Goal: Task Accomplishment & Management: Manage account settings

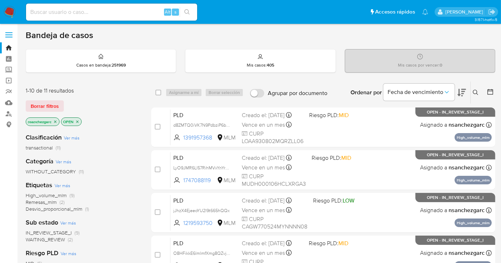
click at [190, 30] on div "Bandeja de casos" at bounding box center [260, 35] width 469 height 11
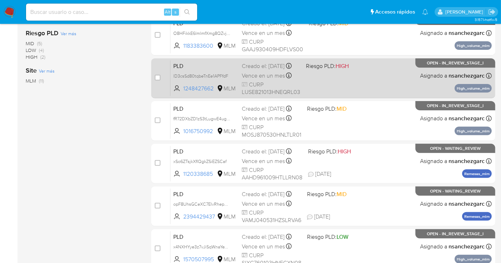
scroll to position [237, 0]
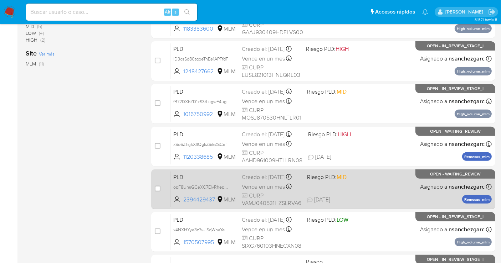
drag, startPoint x: 156, startPoint y: 147, endPoint x: 161, endPoint y: 174, distance: 27.5
click at [157, 148] on input "checkbox" at bounding box center [158, 146] width 6 height 6
checkbox input "true"
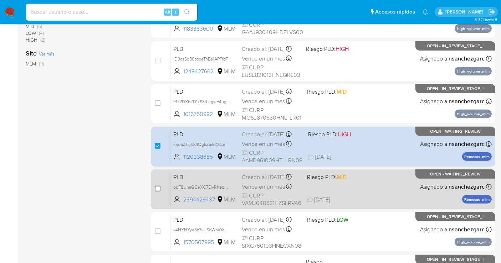
click at [157, 190] on input "checkbox" at bounding box center [158, 189] width 6 height 6
checkbox input "true"
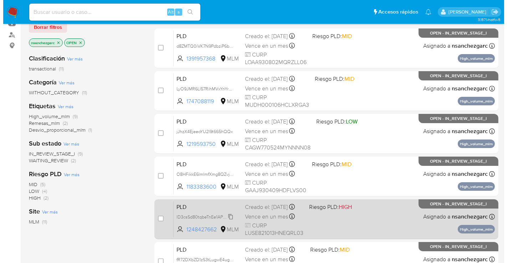
scroll to position [0, 0]
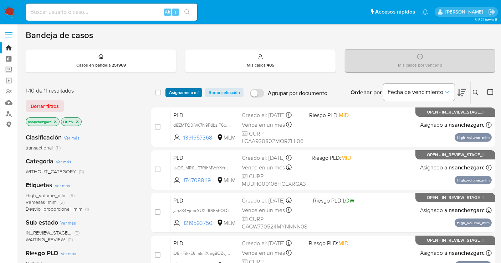
click at [179, 95] on span "Asignarme a mí" at bounding box center [184, 92] width 30 height 7
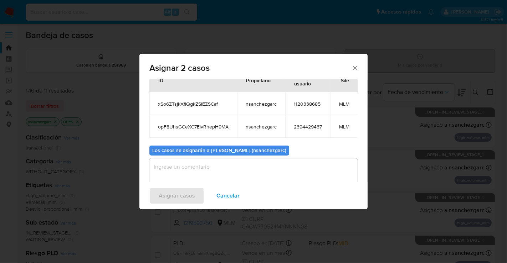
scroll to position [47, 0]
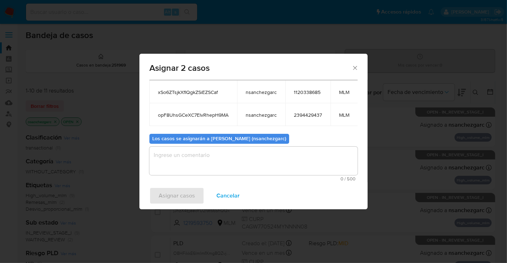
click at [174, 155] on textarea "assign-modal" at bounding box center [253, 161] width 208 height 29
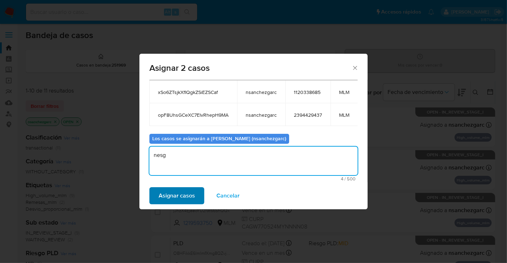
type textarea "nesg"
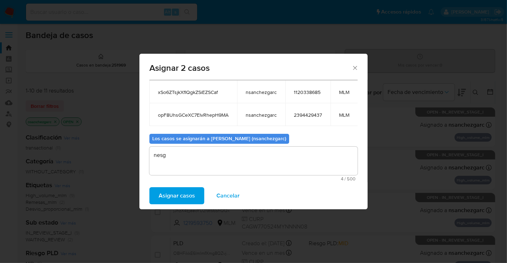
click at [180, 196] on span "Asignar casos" at bounding box center [177, 196] width 36 height 16
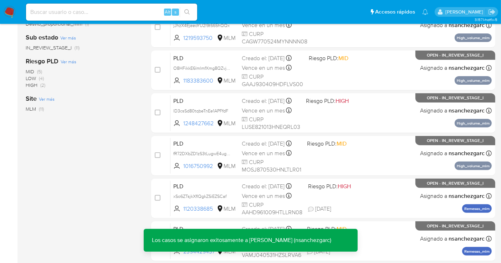
scroll to position [198, 0]
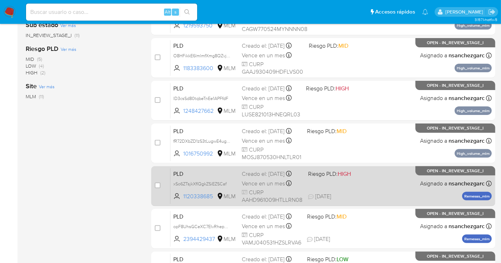
drag, startPoint x: 259, startPoint y: 53, endPoint x: 282, endPoint y: 169, distance: 118.3
click at [282, 169] on div "case-item-checkbox No es posible asignar el caso PLD d8ZMTQ0iVK7N9PdbziP6btwO 1…" at bounding box center [323, 122] width 344 height 425
click at [259, 178] on div "Creado el: 12/08/2025 Creado el: 12/08/2025 02:10:14" at bounding box center [272, 174] width 61 height 8
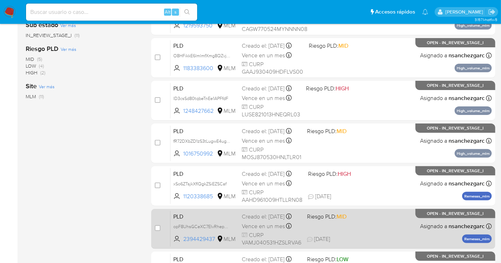
click at [261, 231] on span "Vence en un mes" at bounding box center [263, 227] width 43 height 8
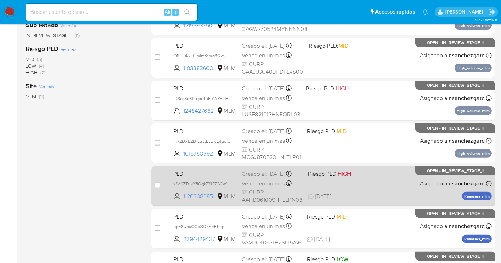
click at [158, 188] on div "case-item-checkbox" at bounding box center [158, 185] width 6 height 7
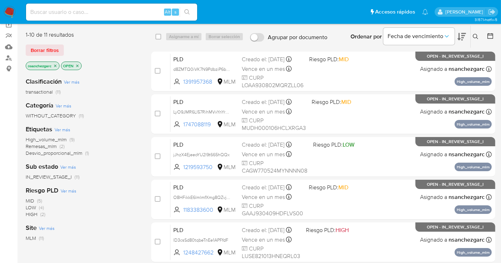
scroll to position [0, 0]
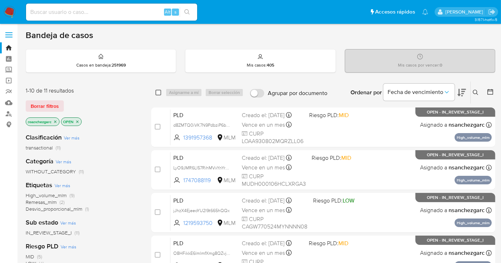
click at [158, 93] on input "checkbox" at bounding box center [158, 93] width 6 height 6
checkbox input "true"
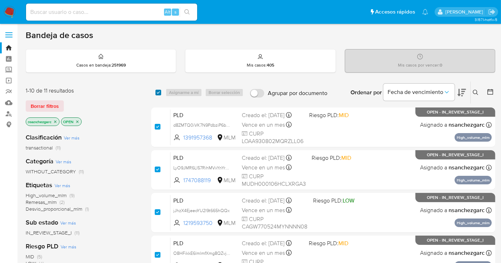
checkbox input "true"
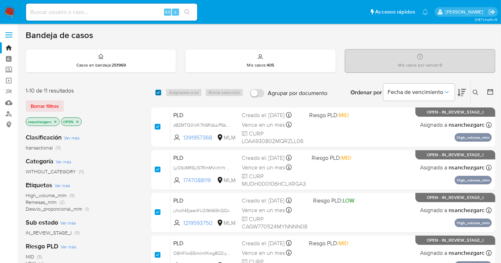
checkbox input "true"
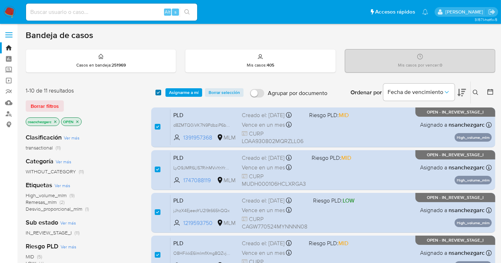
click at [158, 93] on input "checkbox" at bounding box center [158, 93] width 6 height 6
checkbox input "false"
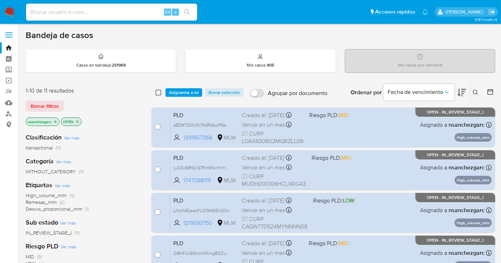
checkbox input "false"
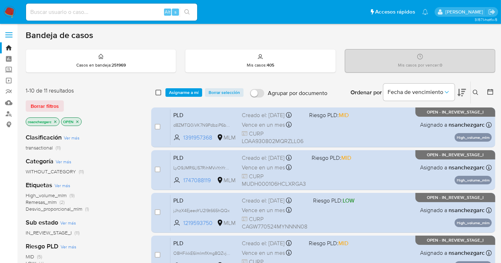
checkbox input "false"
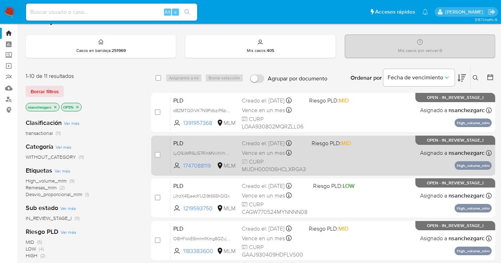
scroll to position [158, 0]
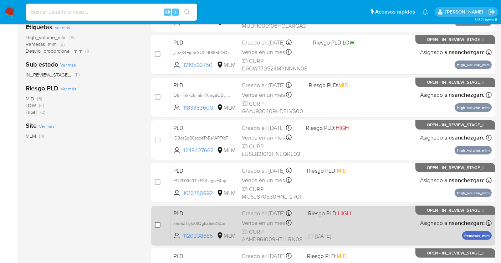
click at [155, 225] on input "checkbox" at bounding box center [158, 225] width 6 height 6
checkbox input "true"
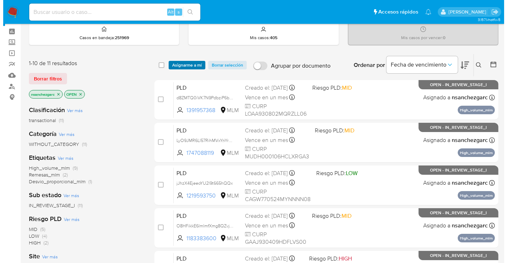
scroll to position [0, 0]
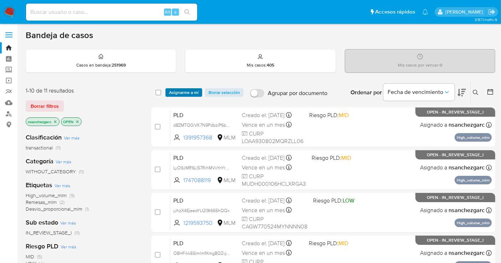
click at [191, 91] on span "Asignarme a mí" at bounding box center [184, 92] width 30 height 7
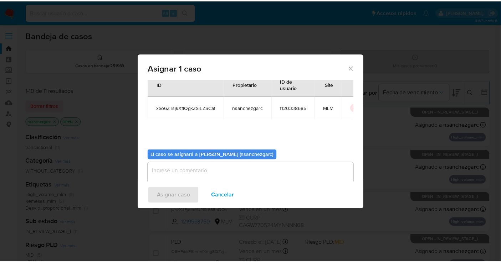
scroll to position [36, 0]
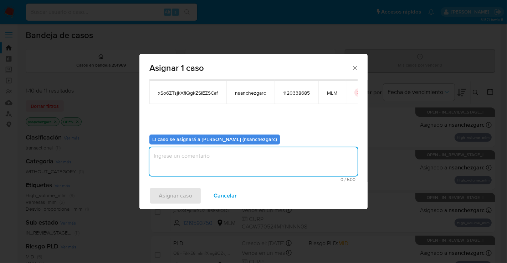
click at [175, 158] on textarea "assign-modal" at bounding box center [253, 162] width 208 height 29
type textarea "nesg"
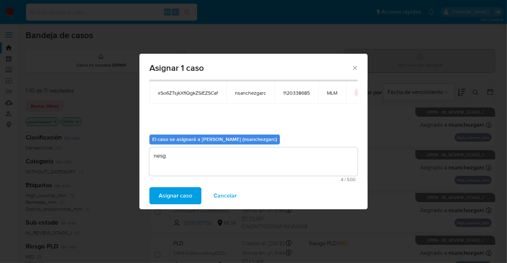
click at [169, 197] on span "Asignar caso" at bounding box center [175, 196] width 33 height 16
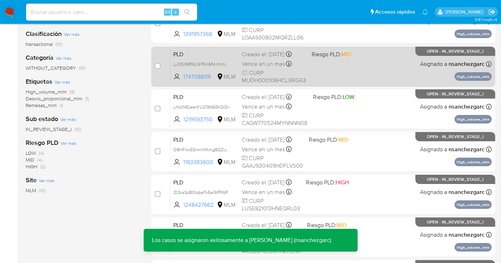
scroll to position [198, 0]
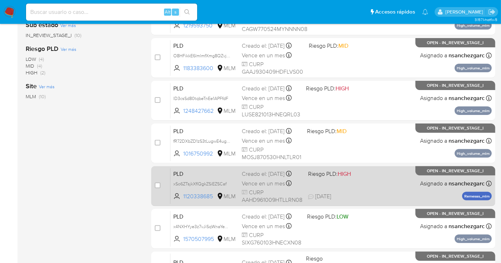
click at [273, 174] on div "Creado el: 12/08/2025 Creado el: 12/08/2025 02:10:14" at bounding box center [272, 174] width 61 height 8
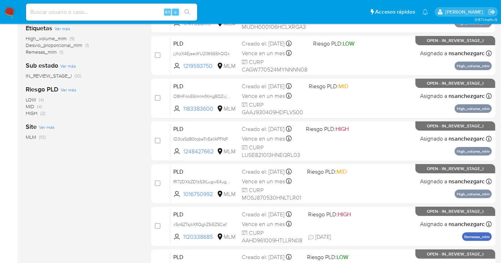
scroll to position [79, 0]
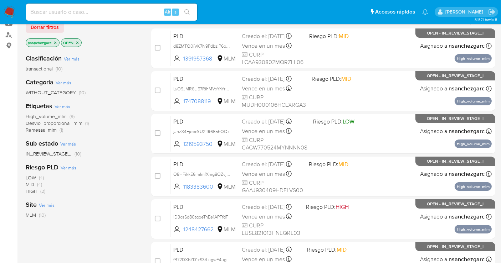
click at [7, 10] on img at bounding box center [10, 12] width 12 height 12
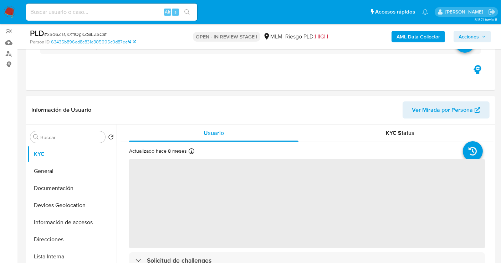
scroll to position [158, 0]
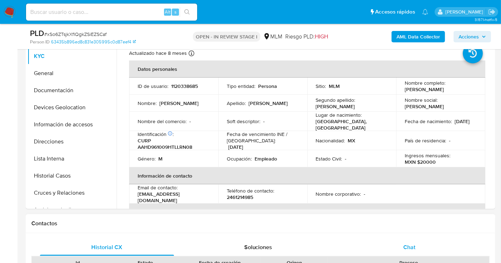
click at [414, 244] on span "Chat" at bounding box center [409, 247] width 12 height 8
select select "10"
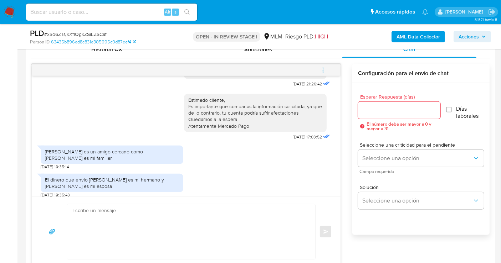
scroll to position [94, 0]
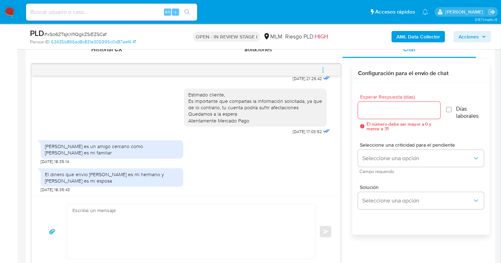
drag, startPoint x: 51, startPoint y: 118, endPoint x: 84, endPoint y: 119, distance: 33.9
click at [51, 118] on div "Estimado cliente, Es importante que compartas la información solicitada, ya que…" at bounding box center [186, 110] width 291 height 53
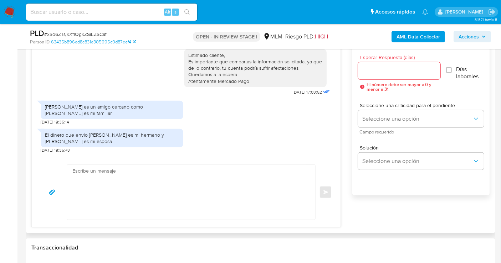
scroll to position [316, 0]
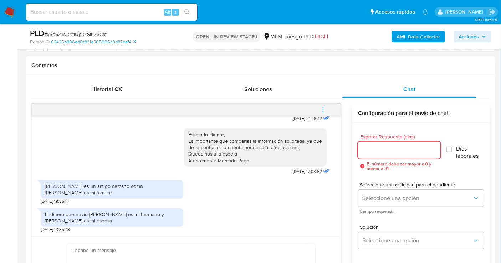
click at [382, 150] on input "Esperar Respuesta (días)" at bounding box center [399, 150] width 82 height 9
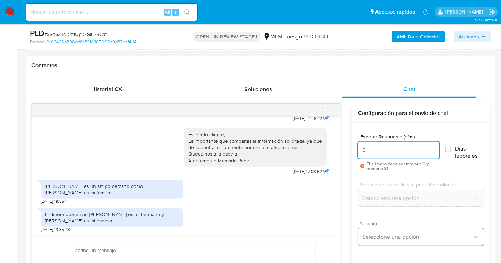
type input "0"
click at [383, 234] on span "Seleccione una opción" at bounding box center [417, 237] width 110 height 7
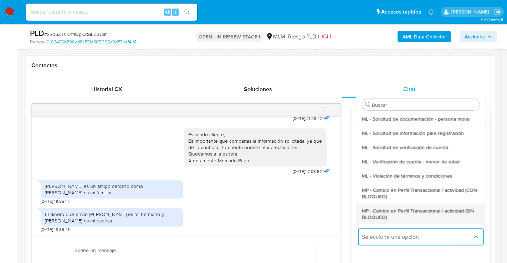
click at [378, 214] on span "MP - Cambio en Perfil Transaccional / actividad (SIN BLOQUEO)" at bounding box center [421, 213] width 118 height 13
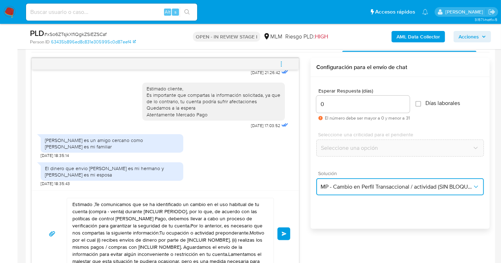
scroll to position [396, 0]
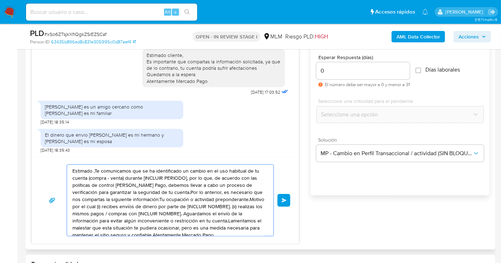
click at [129, 211] on textarea "Estimado ,Te comunicamos que se ha identificado un cambio en el uso habitual de…" at bounding box center [168, 200] width 192 height 71
paste textarea "Cliente, agradecemos tu pronta respuesta. Lamentamos cualquier malestar ocasion…"
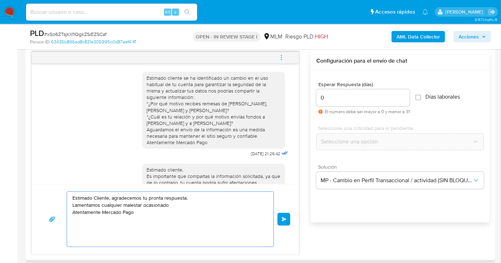
scroll to position [356, 0]
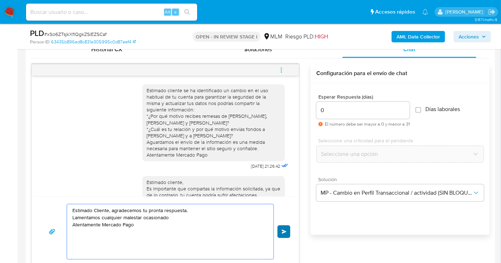
type textarea "Estimado Cliente, agradecemos tu pronta respuesta. Lamentamos cualquier malesta…"
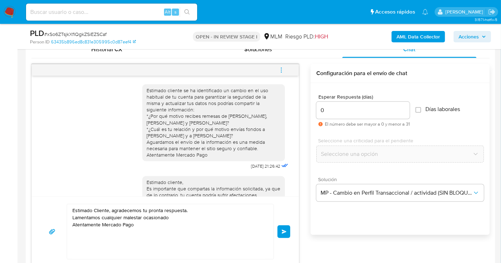
click at [282, 232] on span "Enviar" at bounding box center [284, 232] width 5 height 4
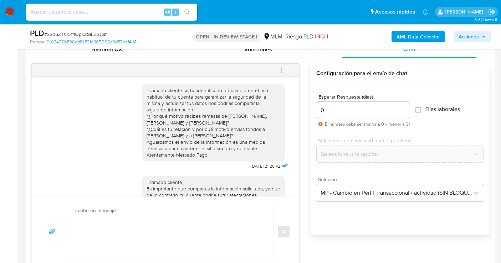
scroll to position [134, 0]
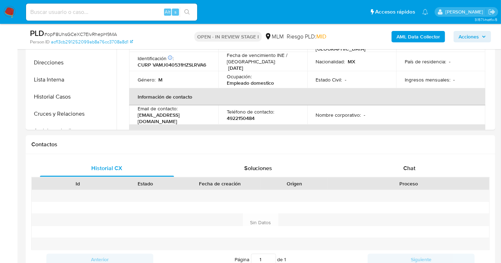
select select "10"
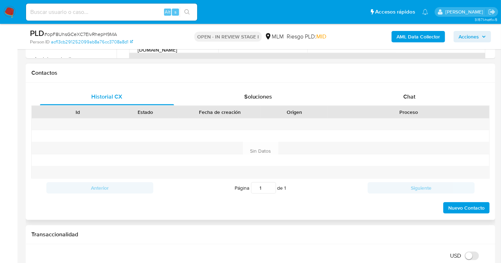
scroll to position [316, 0]
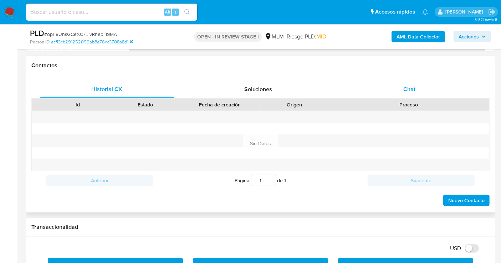
click at [409, 89] on span "Chat" at bounding box center [409, 89] width 12 height 8
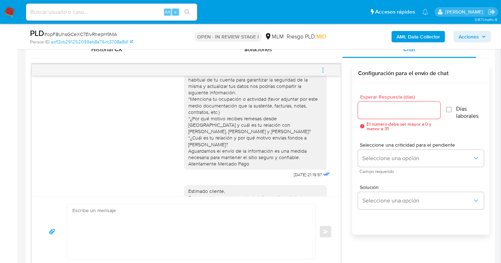
scroll to position [0, 0]
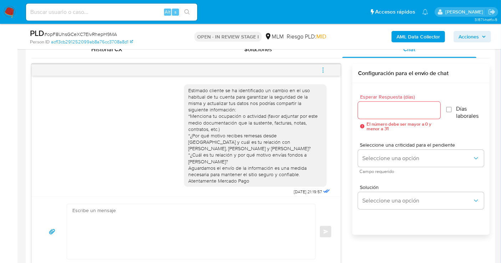
drag, startPoint x: 182, startPoint y: 117, endPoint x: 247, endPoint y: 187, distance: 95.8
click at [247, 187] on div "Estimado cliente se ha identificado un cambio en el uso habitual de tu cuenta p…" at bounding box center [258, 138] width 148 height 118
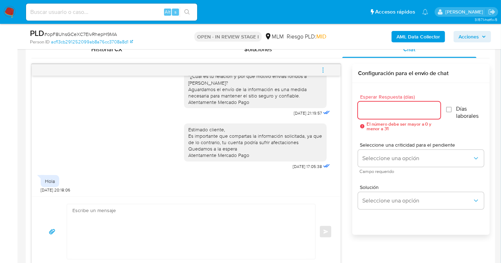
click at [364, 106] on input "Esperar Respuesta (días)" at bounding box center [399, 110] width 82 height 9
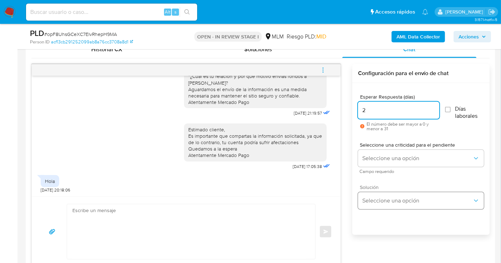
type input "2"
click at [376, 203] on span "Seleccione una opción" at bounding box center [417, 200] width 110 height 7
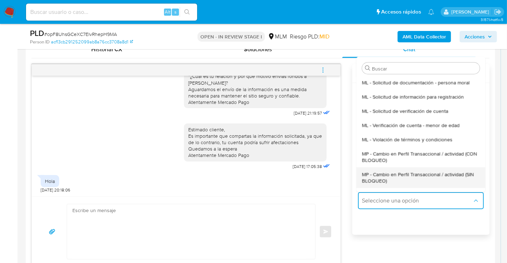
click at [382, 177] on span "MP - Cambio en Perfil Transaccional / actividad (SIN BLOQUEO)" at bounding box center [421, 177] width 118 height 13
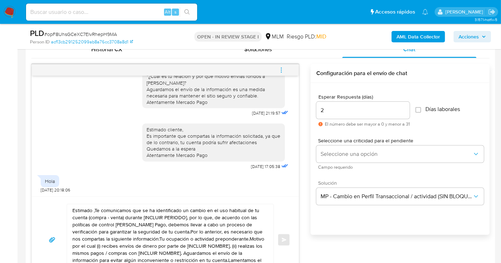
click at [170, 222] on textarea "Estimado ,Te comunicamos que se ha identificado un cambio en el uso habitual de…" at bounding box center [168, 240] width 192 height 71
paste textarea "Cliente, agradecemos tu pronta respuesta. Lamentamos cualquier malestar ocasion…"
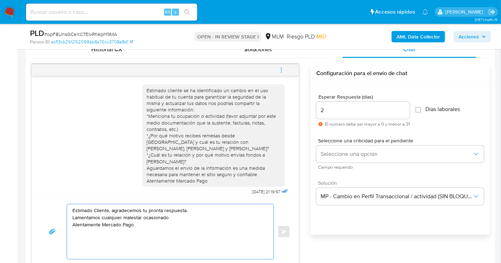
scroll to position [40, 0]
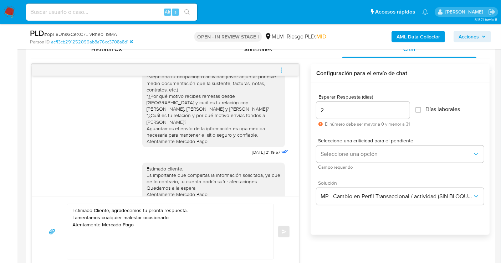
click at [146, 75] on div "Estimado cliente se ha identificado un cambio en el uso habitual de tu cuenta p…" at bounding box center [213, 96] width 134 height 97
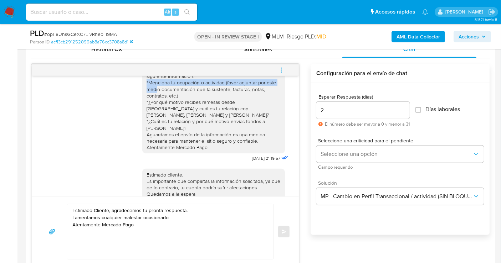
drag, startPoint x: 141, startPoint y: 77, endPoint x: 218, endPoint y: 150, distance: 106.6
click at [218, 150] on div "Estimado cliente se ha identificado un cambio en el uso habitual de tu cuenta p…" at bounding box center [213, 102] width 134 height 97
copy div "*Menciona tu ocupación o actividad (favor adjuntar por este medio documentación…"
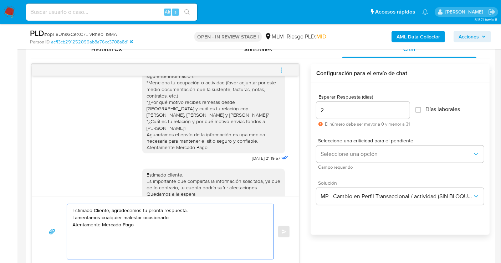
drag, startPoint x: 143, startPoint y: 227, endPoint x: 69, endPoint y: 217, distance: 73.8
click at [69, 217] on div "Estimado Cliente, agradecemos tu pronta respuesta. Lamentamos cualquier malesta…" at bounding box center [168, 232] width 203 height 55
paste textarea "*Menciona tu ocupación o actividad (favor adjuntar por este medio documentación…"
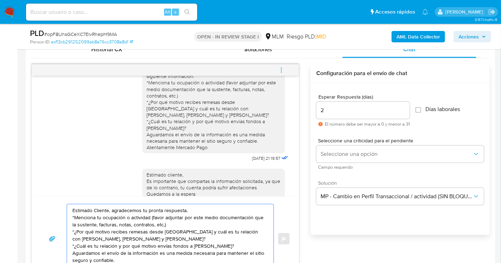
scroll to position [363, 0]
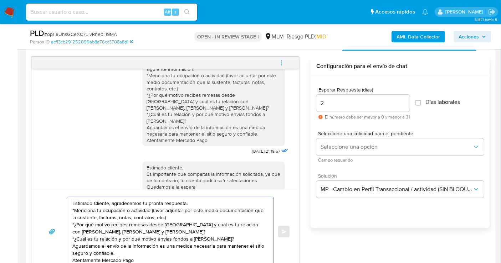
drag, startPoint x: 192, startPoint y: 204, endPoint x: 110, endPoint y: 205, distance: 82.0
click at [110, 205] on textarea "Estimado Cliente, agradecemos tu pronta respuesta. *Menciona tu ocupación o act…" at bounding box center [168, 231] width 192 height 69
click at [74, 209] on textarea "Estimado Cliente, *Menciona tu ocupación o actividad (favor adjuntar por este m…" at bounding box center [168, 231] width 192 height 69
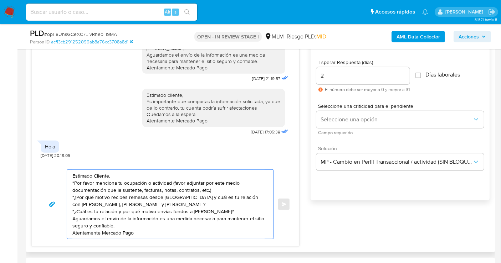
scroll to position [403, 0]
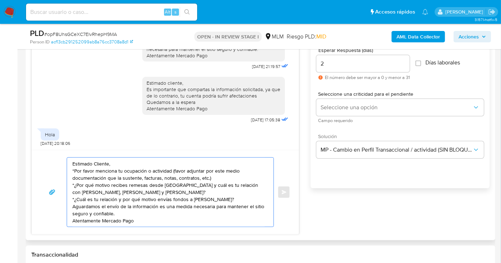
drag, startPoint x: 119, startPoint y: 213, endPoint x: 63, endPoint y: 204, distance: 56.3
click at [63, 204] on div "Estimado Cliente, *Por favor menciona tu ocupación o actividad (favor adjuntar …" at bounding box center [165, 193] width 250 height 70
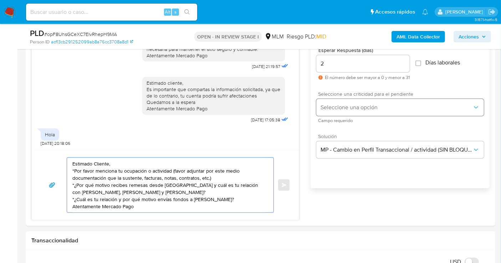
type textarea "Estimado Cliente, *Por favor menciona tu ocupación o actividad (favor adjuntar …"
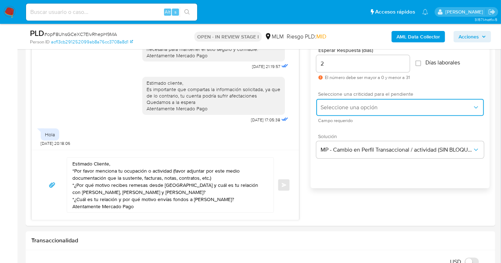
click at [332, 111] on button "Seleccione una opción" at bounding box center [399, 107] width 167 height 17
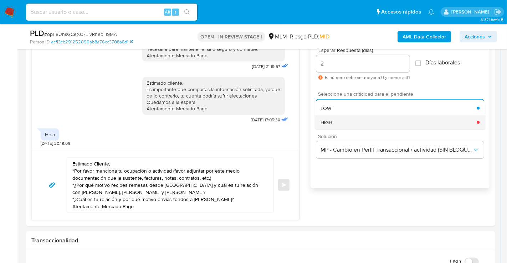
click at [331, 127] on div "HIGH" at bounding box center [398, 122] width 156 height 14
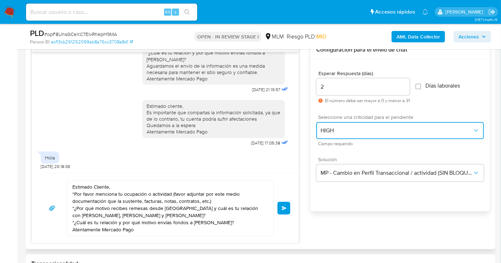
scroll to position [363, 0]
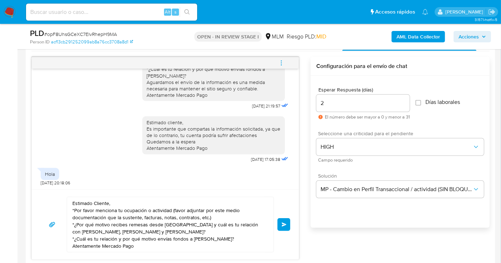
click at [286, 225] on span "Enviar" at bounding box center [284, 225] width 5 height 4
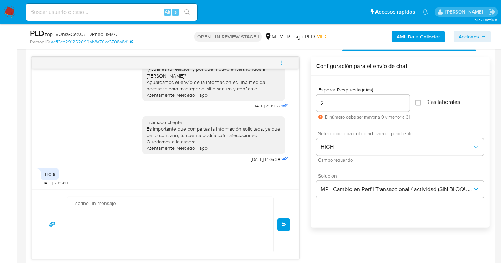
scroll to position [165, 0]
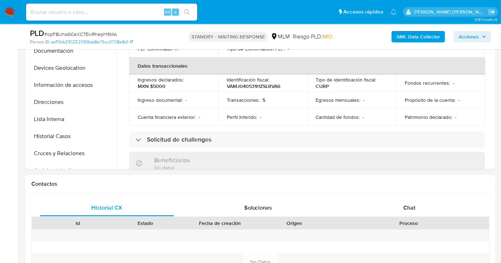
scroll to position [329, 0]
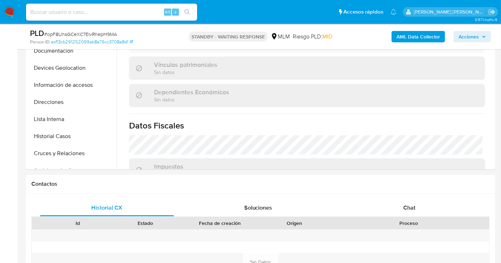
select select "10"
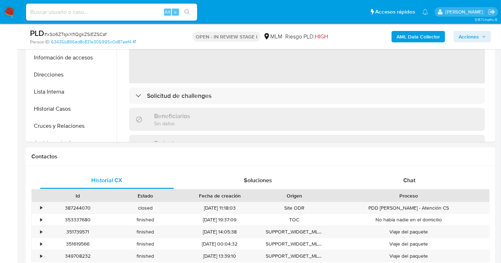
scroll to position [237, 0]
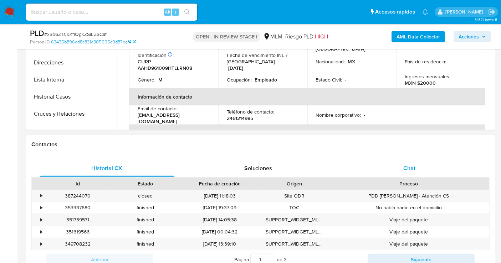
select select "10"
click at [417, 170] on div "Chat" at bounding box center [409, 168] width 134 height 17
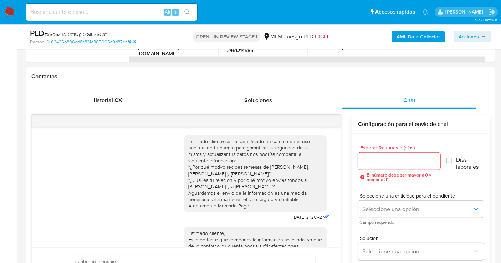
scroll to position [316, 0]
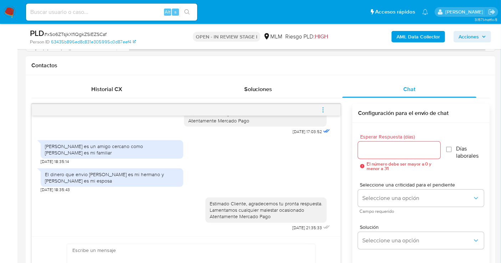
click at [322, 108] on icon "menu-action" at bounding box center [323, 110] width 6 height 6
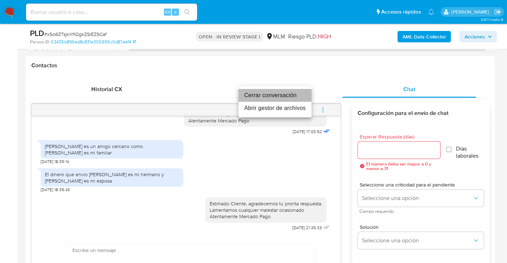
click at [256, 97] on li "Cerrar conversación" at bounding box center [274, 95] width 73 height 13
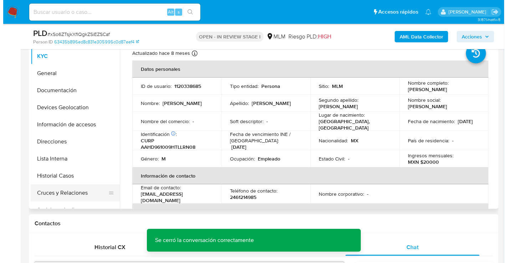
scroll to position [40, 0]
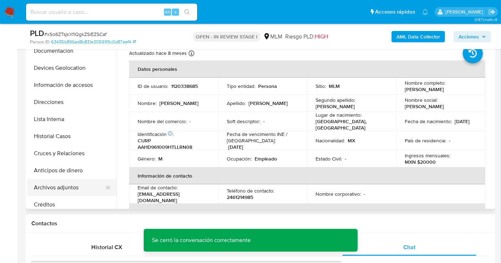
click at [61, 184] on button "Archivos adjuntos" at bounding box center [68, 187] width 83 height 17
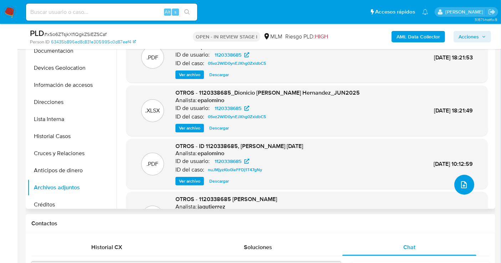
click at [461, 181] on icon "upload-file" at bounding box center [464, 184] width 6 height 7
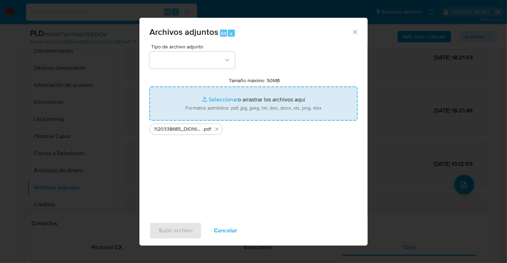
type input "C:\fakepath\1120338685_DIONICIO [PERSON_NAME] HERNANDEZ_AGO25.xlsx"
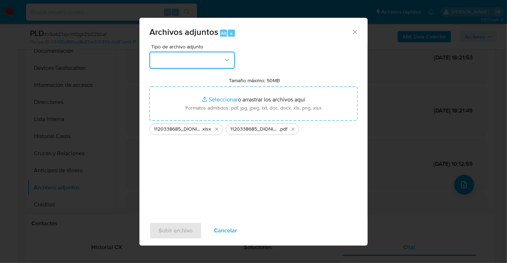
click at [200, 58] on button "button" at bounding box center [192, 60] width 86 height 17
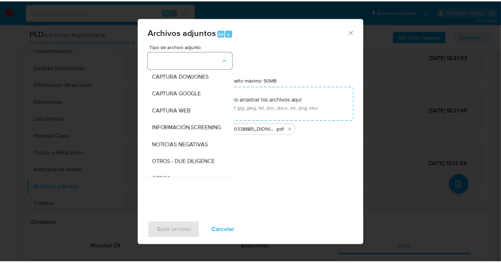
scroll to position [37, 0]
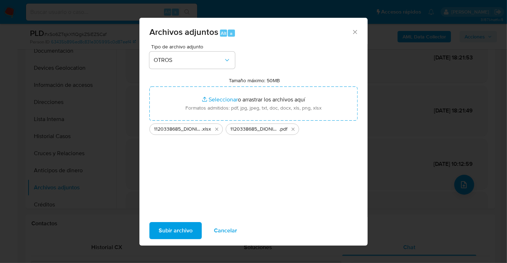
click at [181, 225] on span "Subir archivo" at bounding box center [176, 231] width 34 height 16
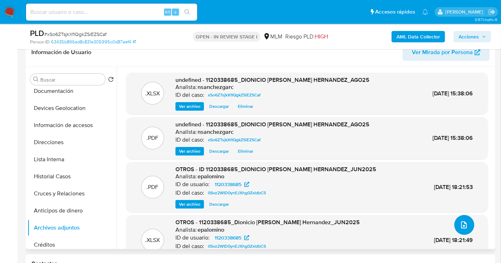
scroll to position [119, 0]
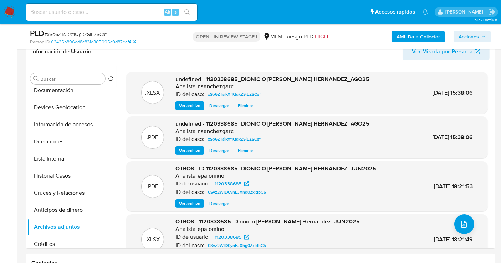
click at [475, 31] on span "Acciones" at bounding box center [468, 36] width 20 height 11
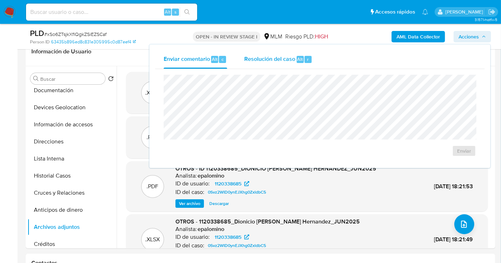
click at [261, 58] on span "Resolución del caso" at bounding box center [269, 59] width 51 height 8
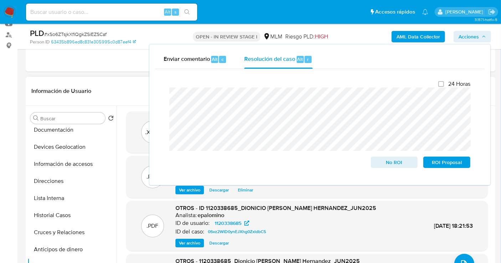
scroll to position [40, 0]
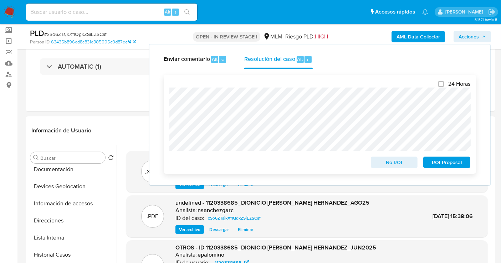
click at [390, 165] on span "No ROI" at bounding box center [394, 163] width 37 height 10
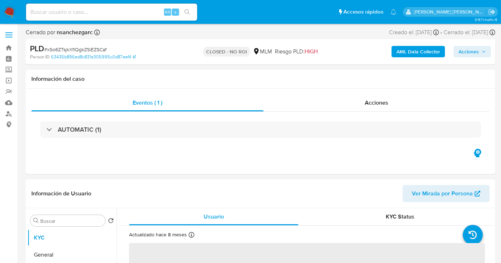
select select "10"
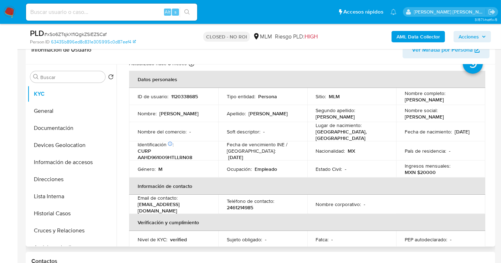
scroll to position [40, 0]
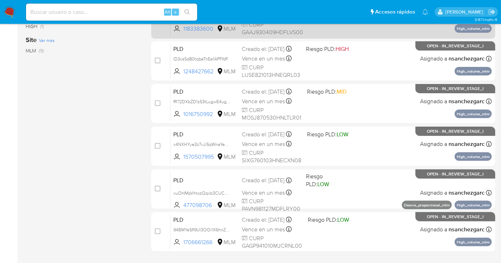
scroll to position [256, 0]
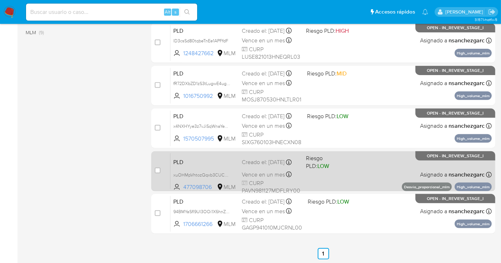
click at [269, 166] on div "Creado el: [DATE] Creado el: [DATE] 02:03:35" at bounding box center [271, 163] width 58 height 8
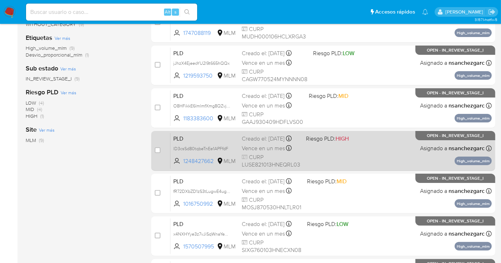
scroll to position [137, 0]
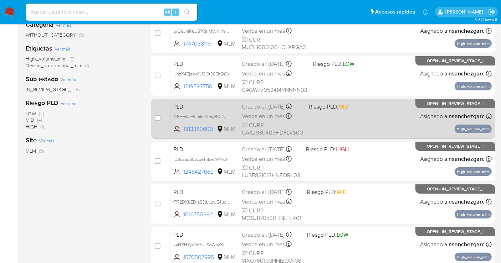
click at [261, 111] on div "Creado el: [DATE] Creado el: [DATE] 02:12:43" at bounding box center [272, 107] width 61 height 8
click at [254, 111] on div "Creado el: [DATE] Creado el: [DATE] 02:12:43" at bounding box center [272, 107] width 61 height 8
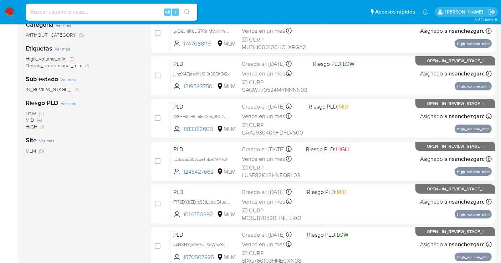
click at [7, 15] on img at bounding box center [10, 12] width 12 height 12
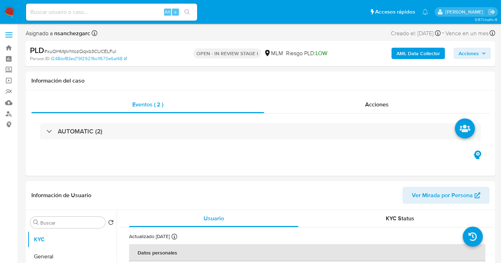
select select "10"
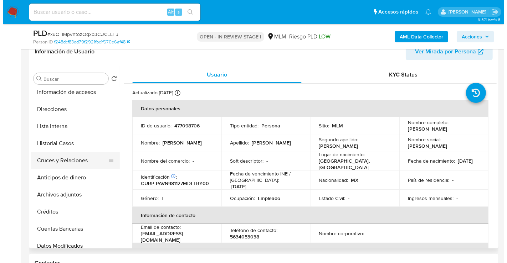
scroll to position [79, 0]
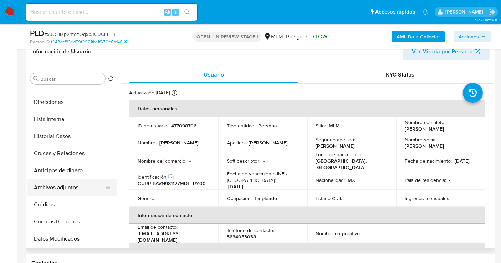
click at [66, 188] on button "Archivos adjuntos" at bounding box center [68, 187] width 83 height 17
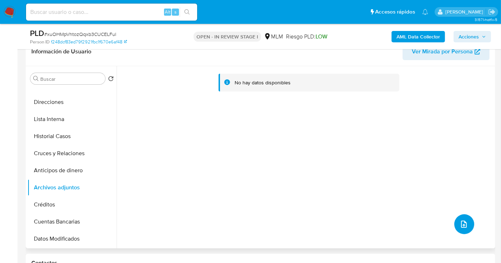
click at [455, 223] on button "upload-file" at bounding box center [464, 225] width 20 height 20
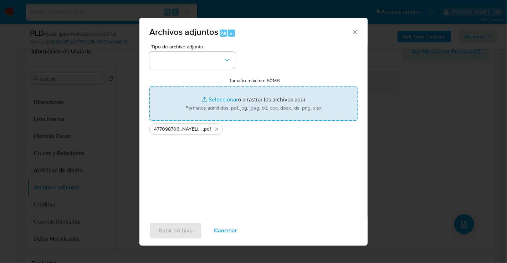
type input "C:\fakepath\477098706_NAYELI ELIZABETH PAULIN VARELA_AGO25.xlsx"
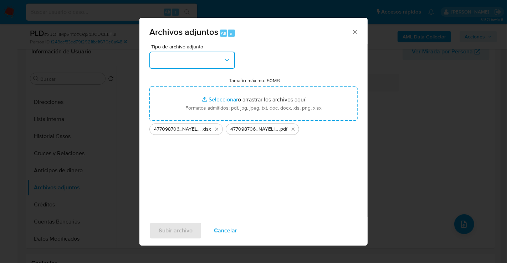
click at [190, 56] on button "button" at bounding box center [192, 60] width 86 height 17
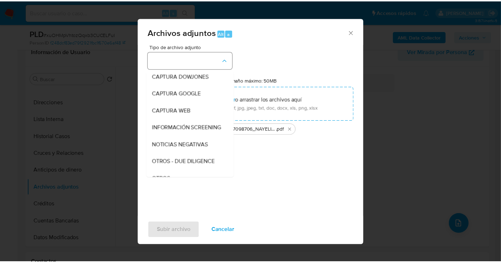
scroll to position [37, 0]
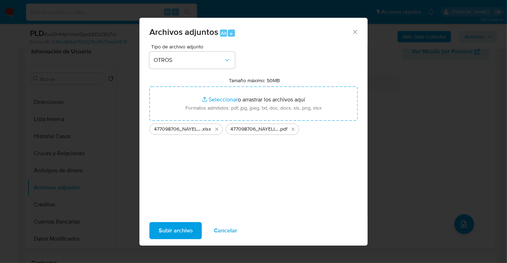
click at [187, 231] on span "Subir archivo" at bounding box center [176, 231] width 34 height 16
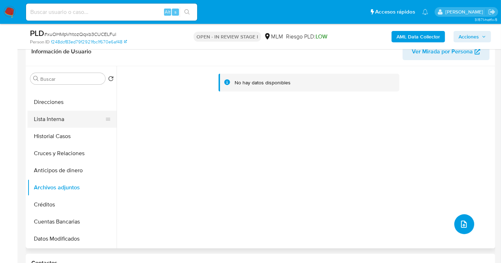
scroll to position [0, 0]
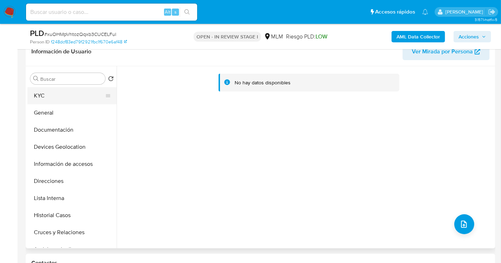
click at [40, 97] on button "KYC" at bounding box center [68, 95] width 83 height 17
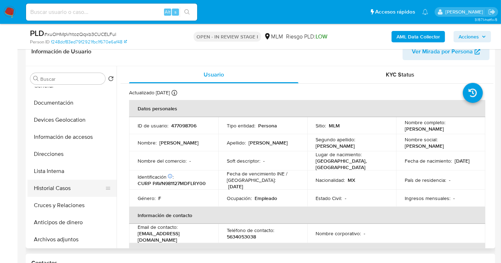
scroll to position [40, 0]
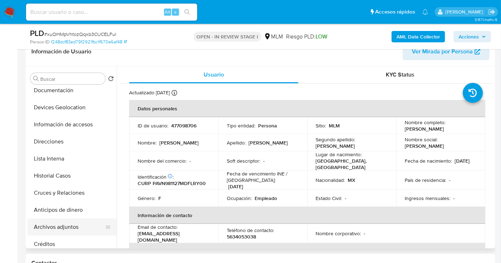
click at [51, 225] on button "Archivos adjuntos" at bounding box center [68, 227] width 83 height 17
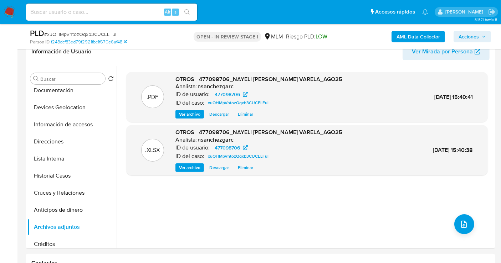
click at [467, 36] on span "Acciones" at bounding box center [468, 36] width 20 height 11
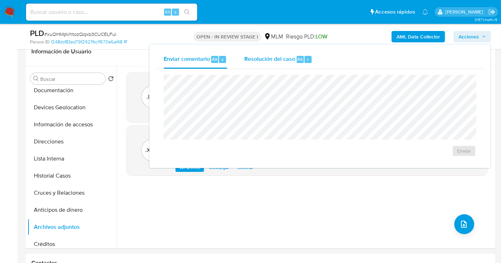
click at [262, 59] on span "Resolución del caso" at bounding box center [269, 59] width 51 height 8
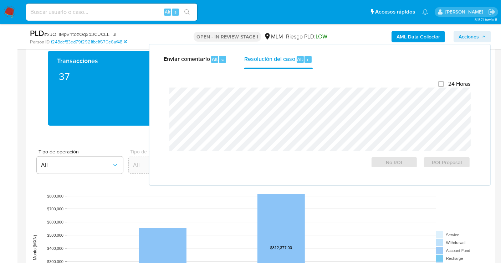
scroll to position [633, 0]
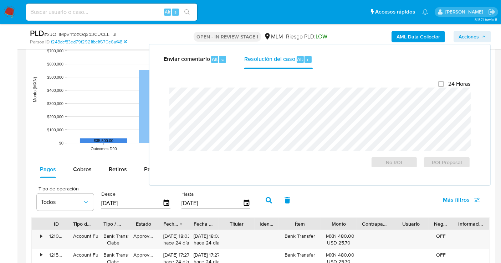
click at [495, 34] on div "PLD # xuOHMpVhtozQqxb3CUCELFul Person ID f248dcf83ed79f2921fbc1f670e6af48 OPEN …" at bounding box center [250, 36] width 501 height 25
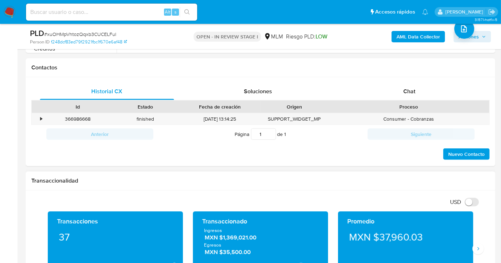
scroll to position [237, 0]
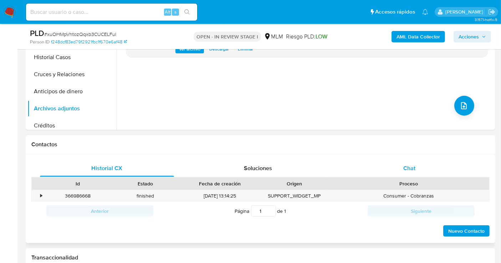
click at [409, 165] on span "Chat" at bounding box center [409, 168] width 12 height 8
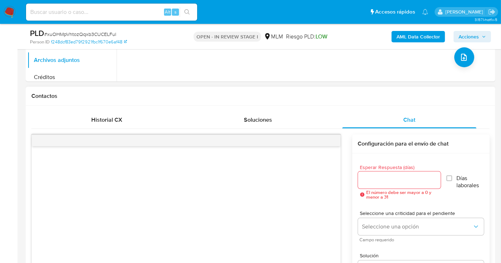
scroll to position [316, 0]
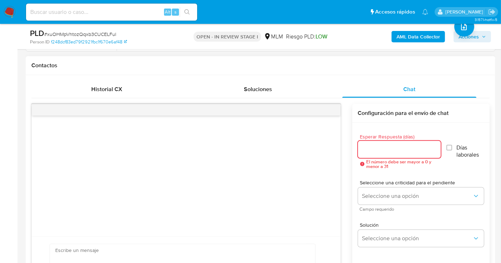
click at [380, 146] on input "Esperar Respuesta (días)" at bounding box center [399, 149] width 83 height 9
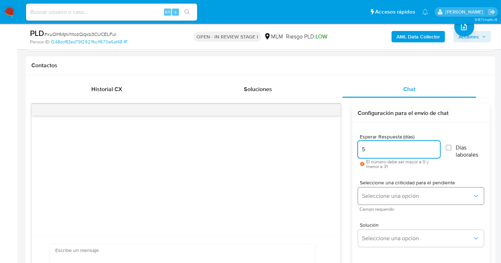
type input "5"
click at [381, 200] on button "Seleccione una opción" at bounding box center [421, 196] width 126 height 17
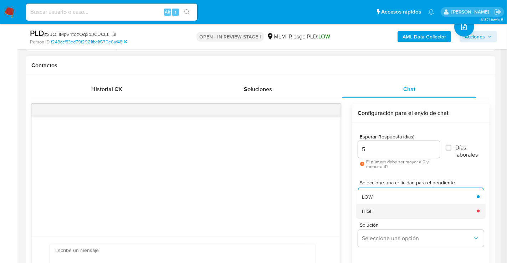
click at [369, 215] on div "HIGH" at bounding box center [417, 211] width 110 height 14
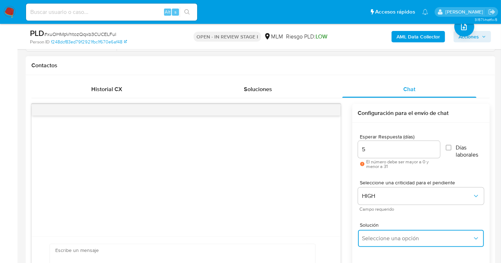
click at [378, 239] on span "Seleccione una opción" at bounding box center [417, 238] width 110 height 7
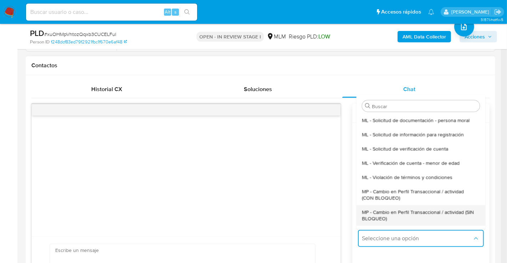
click at [376, 216] on span "MP - Cambio en Perfil Transaccional / actividad (SIN BLOQUEO)" at bounding box center [418, 215] width 113 height 13
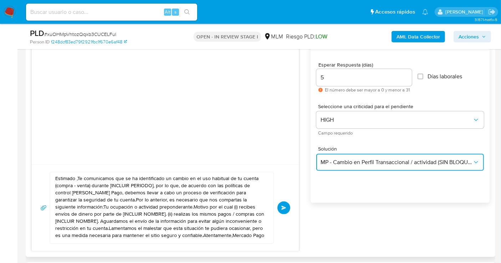
scroll to position [396, 0]
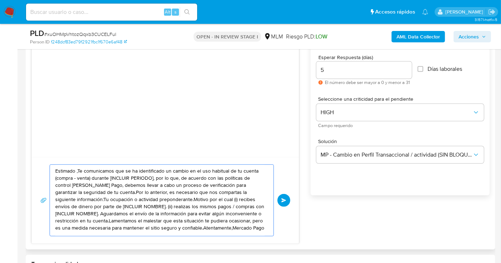
click at [169, 198] on textarea "Estimado ,Te comunicamos que se ha identificado un cambio en el uso habitual de…" at bounding box center [159, 200] width 209 height 71
paste textarea "cliente se ha identificado un cambio en el uso habitual de tu cuenta para garan…"
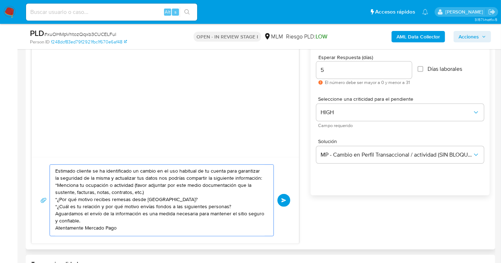
scroll to position [5, 0]
drag, startPoint x: 179, startPoint y: 201, endPoint x: 111, endPoint y: 202, distance: 68.4
click at [111, 202] on textarea "Estimado cliente se ha identificado un cambio en el uso habitual de tu cuenta p…" at bounding box center [159, 200] width 209 height 71
paste textarea "FERNANDA YONAIN ESQUEDA PUENTE"
paste textarea "EDUARDO NARANJO PALACIOS"
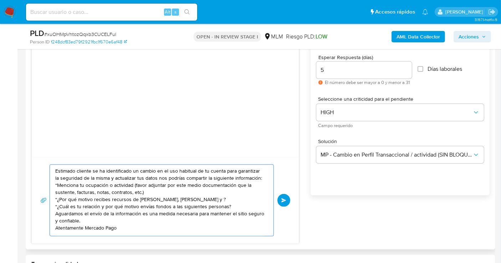
paste textarea "YULIANY GUADALUPE CASILLAS VALERIO"
click at [231, 215] on textarea "Estimado cliente se ha identificado un cambio en el uso habitual de tu cuenta p…" at bounding box center [159, 200] width 209 height 71
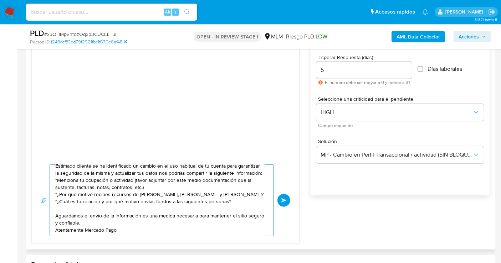
paste textarea "BEATRIZ RAMIREZ HINOJOZA"
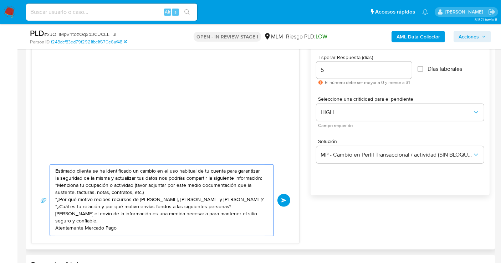
click at [226, 214] on textarea "Estimado cliente se ha identificado un cambio en el uso habitual de tu cuenta p…" at bounding box center [159, 200] width 209 height 71
paste textarea "EMILIO RICO RAMIREZ"
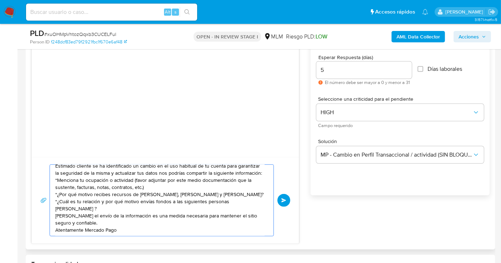
drag, startPoint x: 123, startPoint y: 231, endPoint x: 56, endPoint y: 228, distance: 67.4
click at [56, 228] on textarea "Estimado cliente se ha identificado un cambio en el uso habitual de tu cuenta p…" at bounding box center [159, 200] width 209 height 71
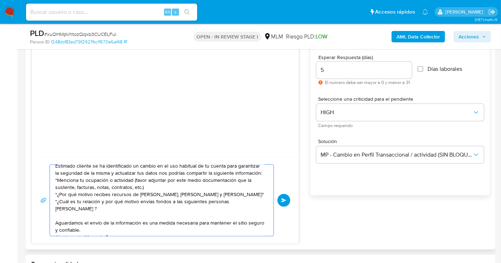
drag, startPoint x: 221, startPoint y: 216, endPoint x: 176, endPoint y: 215, distance: 44.9
click at [176, 215] on textarea "Estimado cliente se ha identificado un cambio en el uso habitual de tu cuenta p…" at bounding box center [159, 200] width 209 height 71
paste textarea "BEATRIZ RAMIREZ HINOJOZA"
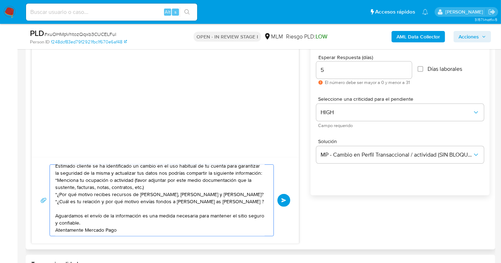
drag, startPoint x: 247, startPoint y: 214, endPoint x: 173, endPoint y: 215, distance: 74.5
click at [173, 215] on textarea "Estimado cliente se ha identificado un cambio en el uso habitual de tu cuenta p…" at bounding box center [159, 200] width 209 height 71
paste textarea "BEATRIZ RAMIREZ HINOJOZA"
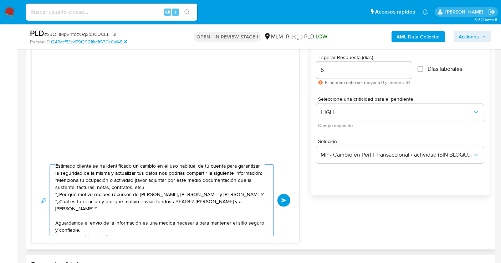
click at [173, 215] on textarea "Estimado cliente se ha identificado un cambio en el uso habitual de tu cuenta p…" at bounding box center [159, 200] width 209 height 71
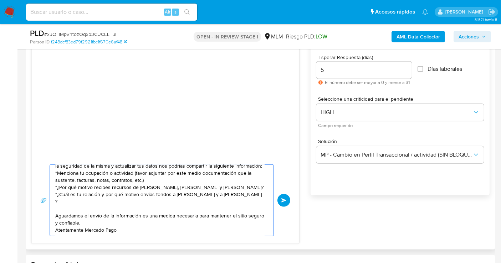
scroll to position [26, 0]
drag, startPoint x: 98, startPoint y: 212, endPoint x: 117, endPoint y: 245, distance: 38.0
click at [115, 242] on div "Estimado cliente se ha identificado un cambio en el uso habitual de tu cuenta p…" at bounding box center [165, 200] width 267 height 87
click at [79, 209] on textarea "Estimado cliente se ha identificado un cambio en el uso habitual de tu cuenta p…" at bounding box center [159, 200] width 209 height 71
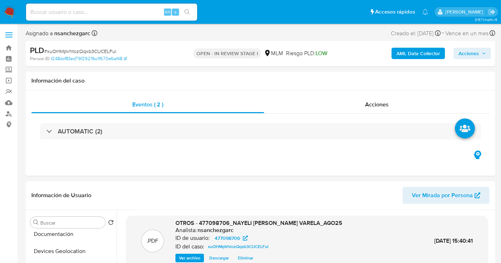
scroll to position [40, 0]
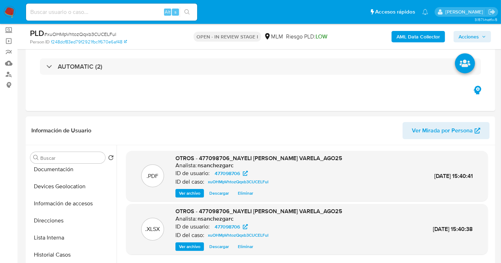
type textarea "Estimado cliente se ha identificado un cambio en el uso habitual de tu cuenta p…"
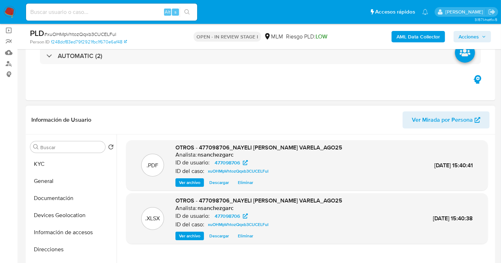
scroll to position [79, 0]
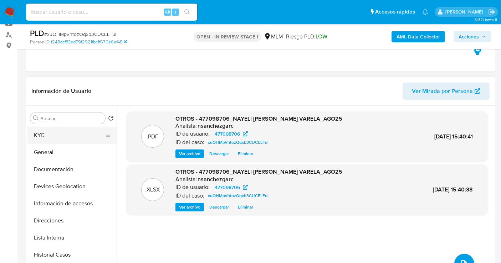
click at [56, 134] on button "KYC" at bounding box center [68, 135] width 83 height 17
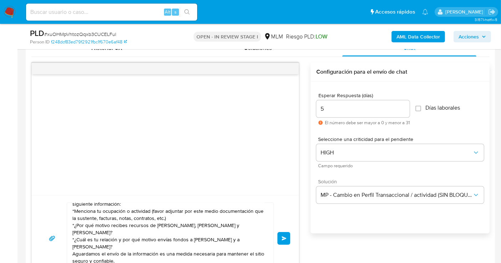
scroll to position [435, 0]
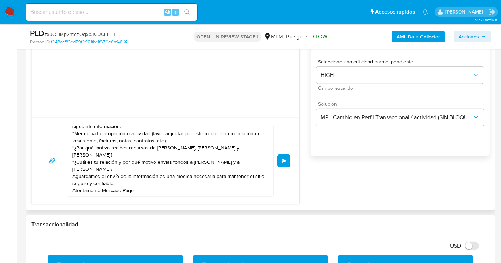
click at [287, 161] on button "Enviar" at bounding box center [283, 161] width 13 height 13
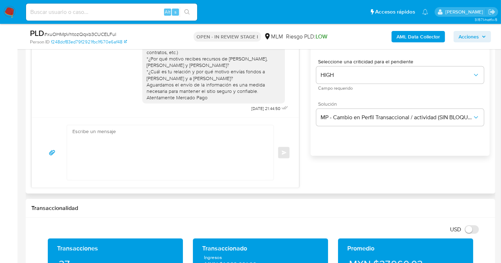
scroll to position [4, 0]
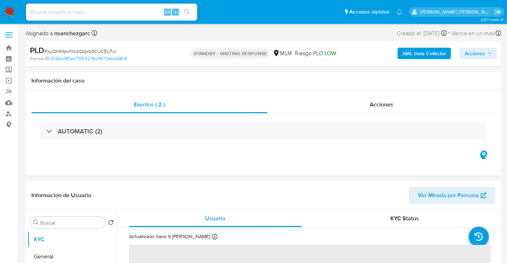
select select "10"
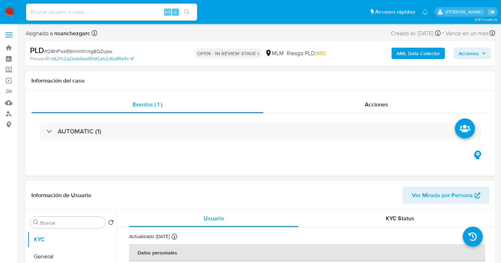
select select "10"
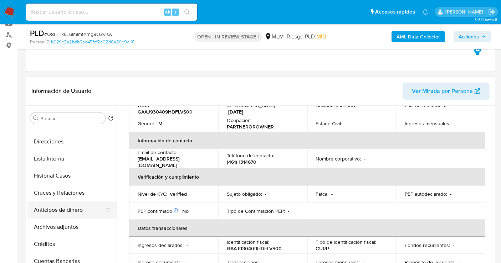
scroll to position [119, 0]
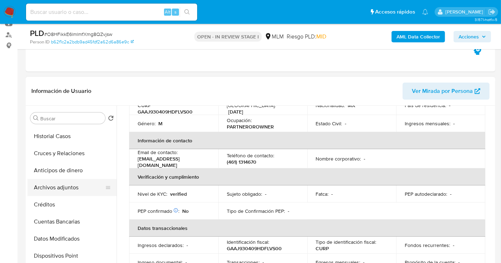
click at [66, 188] on button "Archivos adjuntos" at bounding box center [68, 187] width 83 height 17
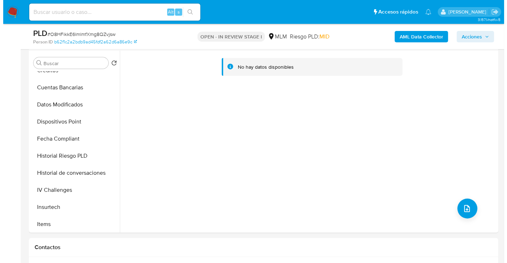
scroll to position [158, 0]
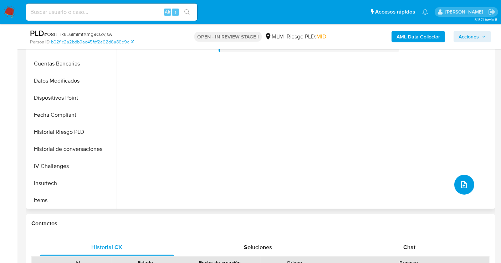
click at [468, 190] on button "upload-file" at bounding box center [464, 185] width 20 height 20
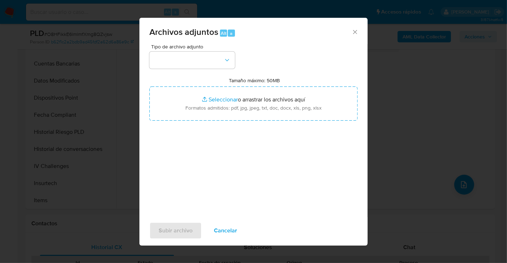
click at [273, 228] on div "Subir archivo Cancelar" at bounding box center [253, 230] width 228 height 27
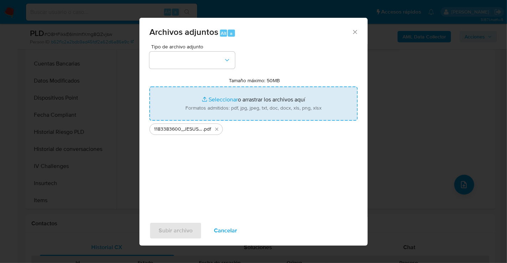
type input "C:\fakepath\1183383600_JESUS ISRAEL GALVEZ AVILA_AGO25.xlsx"
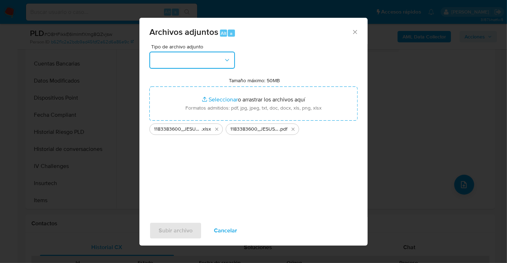
click at [186, 57] on button "button" at bounding box center [192, 60] width 86 height 17
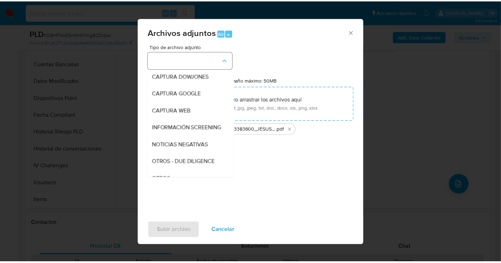
scroll to position [37, 0]
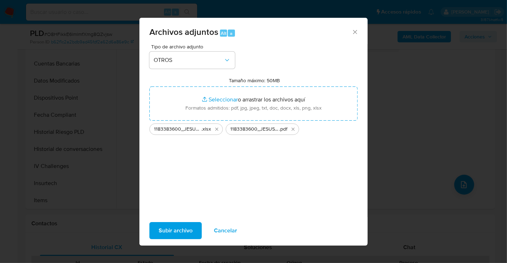
click at [179, 231] on span "Subir archivo" at bounding box center [176, 231] width 34 height 16
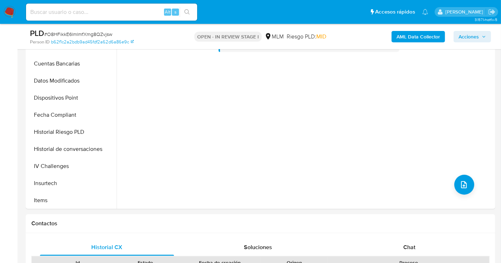
click at [466, 37] on span "Acciones" at bounding box center [468, 36] width 20 height 11
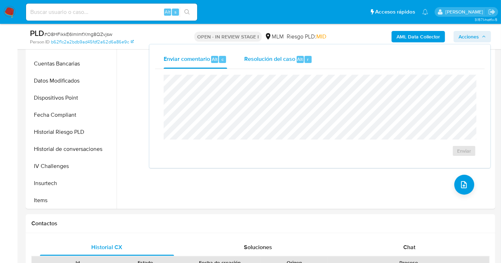
click at [254, 63] on div "Resolución del caso Alt r" at bounding box center [278, 59] width 68 height 19
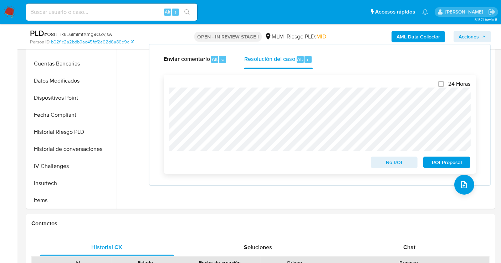
click at [389, 164] on span "No ROI" at bounding box center [394, 163] width 37 height 10
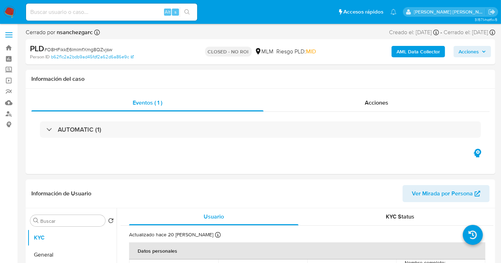
select select "10"
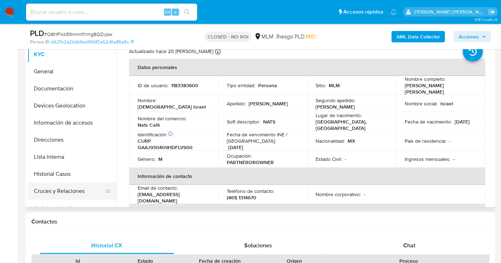
scroll to position [40, 0]
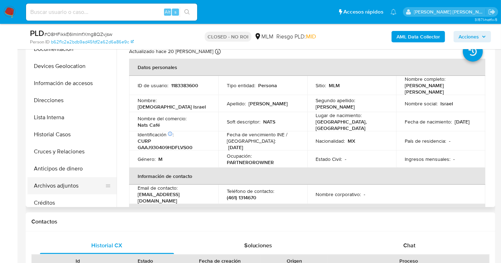
click at [57, 185] on button "Archivos adjuntos" at bounding box center [68, 185] width 83 height 17
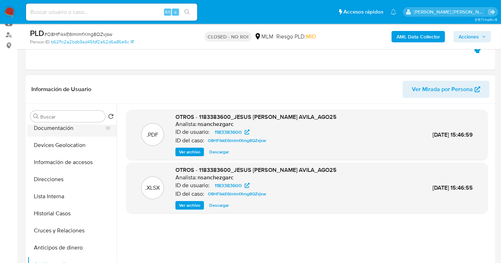
scroll to position [0, 0]
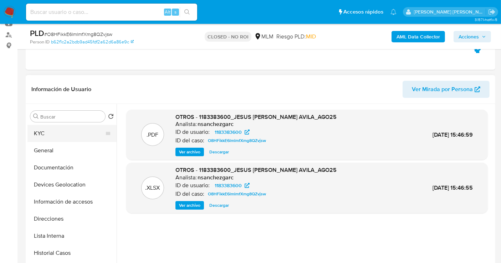
click at [52, 133] on button "KYC" at bounding box center [68, 133] width 83 height 17
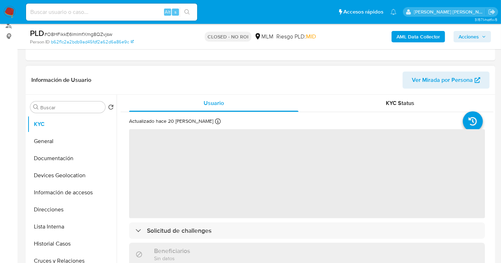
scroll to position [158, 0]
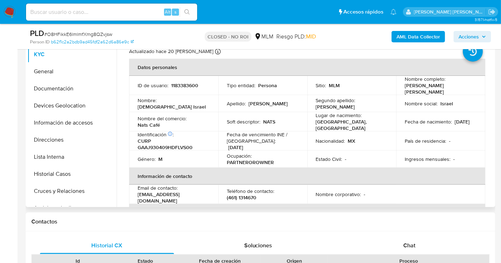
select select "10"
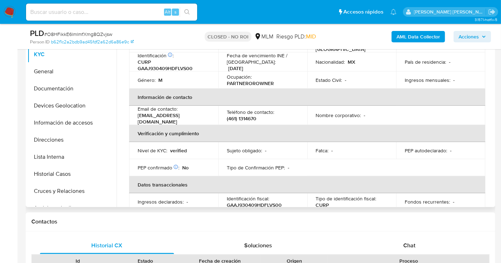
scroll to position [0, 0]
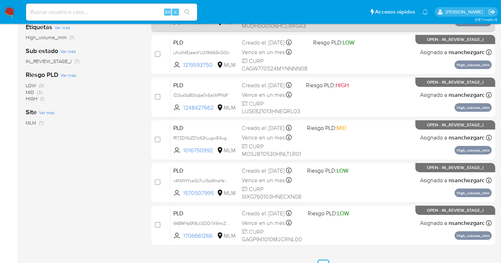
scroll to position [170, 0]
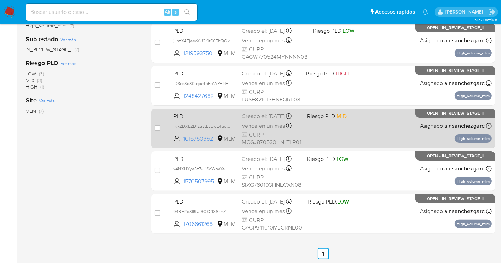
click at [261, 129] on span "Vence en un mes" at bounding box center [263, 126] width 43 height 8
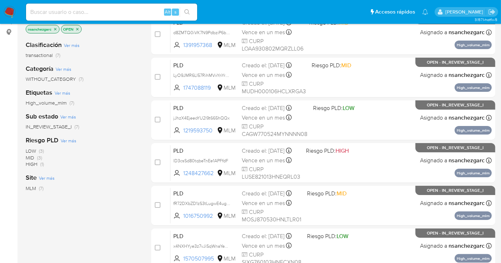
scroll to position [91, 0]
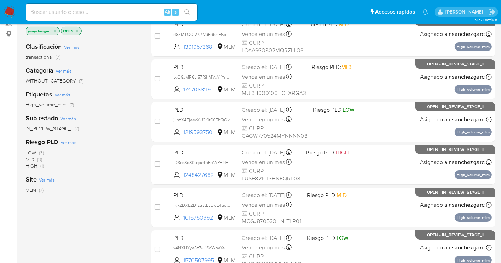
click at [14, 12] on img at bounding box center [10, 12] width 12 height 12
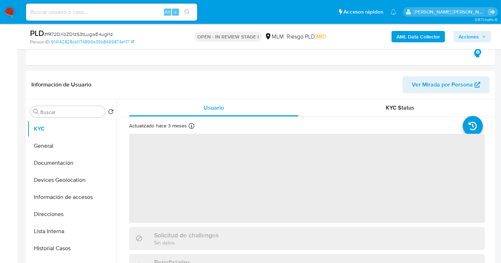
scroll to position [119, 0]
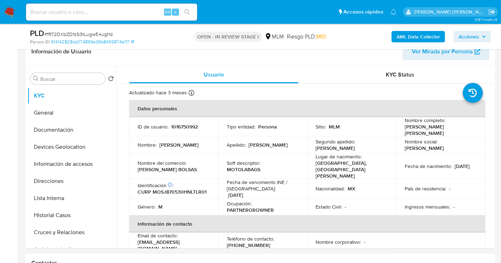
select select "10"
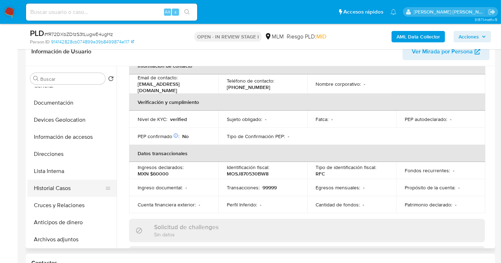
scroll to position [40, 0]
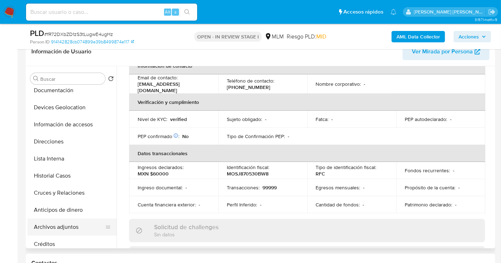
click at [62, 226] on button "Archivos adjuntos" at bounding box center [68, 227] width 83 height 17
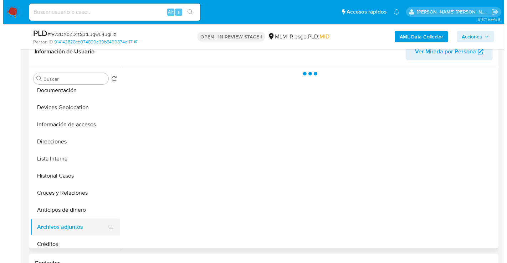
scroll to position [0, 0]
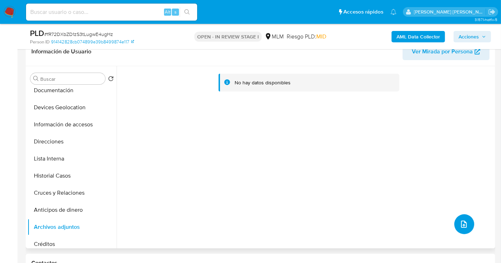
click at [460, 227] on icon "upload-file" at bounding box center [463, 224] width 9 height 9
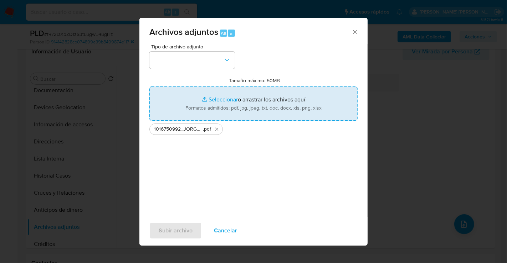
type input "C:\fakepath\1016750992_JORGE ERNESTO MOTOLA SILVA_AGO25.xlsx"
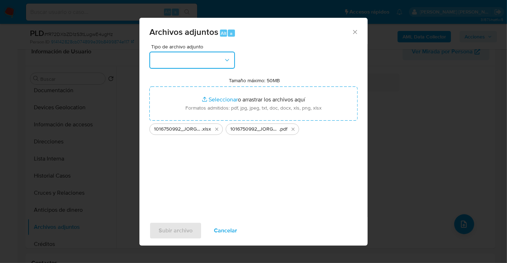
click at [205, 62] on button "button" at bounding box center [192, 60] width 86 height 17
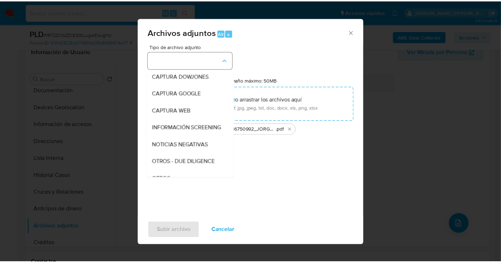
scroll to position [37, 0]
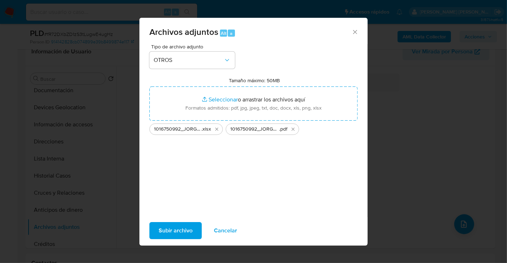
click at [179, 236] on span "Subir archivo" at bounding box center [176, 231] width 34 height 16
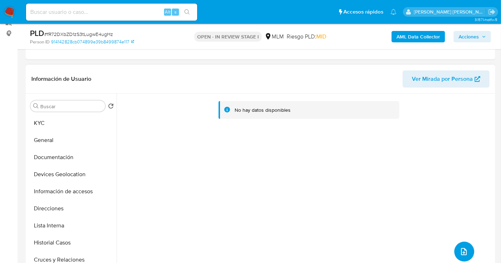
scroll to position [79, 0]
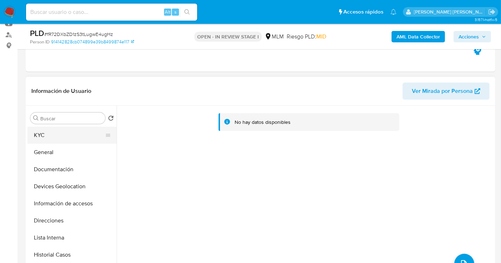
click at [46, 131] on button "KYC" at bounding box center [68, 135] width 83 height 17
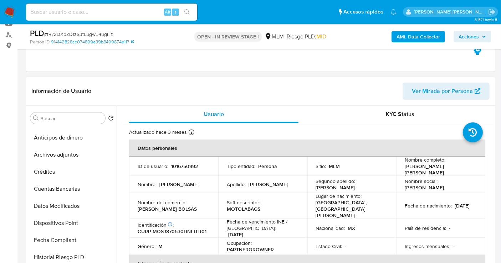
scroll to position [158, 0]
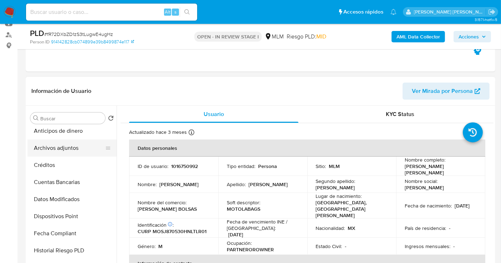
click at [55, 150] on button "Archivos adjuntos" at bounding box center [68, 148] width 83 height 17
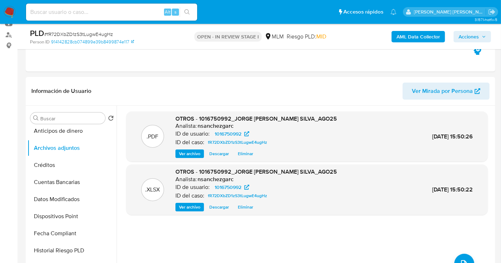
click at [470, 34] on span "Acciones" at bounding box center [468, 36] width 20 height 11
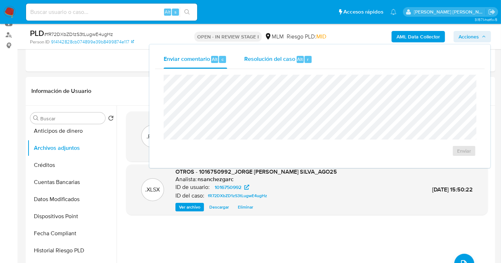
click at [265, 60] on span "Resolución del caso" at bounding box center [269, 59] width 51 height 8
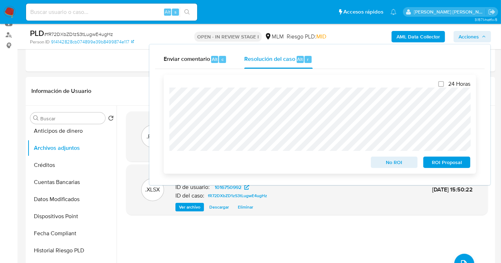
click at [394, 164] on span "No ROI" at bounding box center [394, 163] width 37 height 10
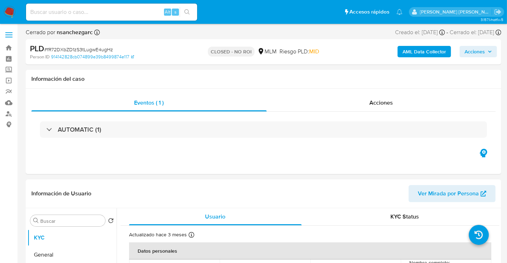
select select "10"
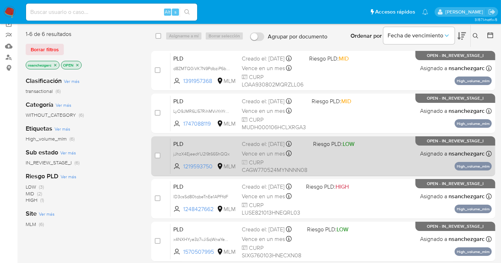
scroll to position [79, 0]
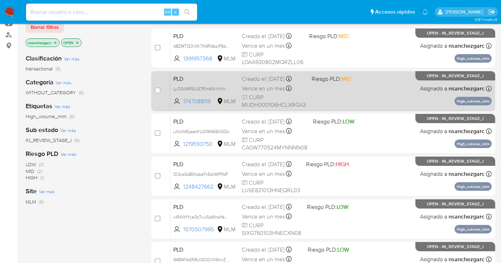
click at [239, 93] on div "PLD LyO9JMR6Ll57RihMVxYnYrew 1747088119 MLM Riesgo PLD: MID Creado el: [DATE] C…" at bounding box center [330, 91] width 321 height 36
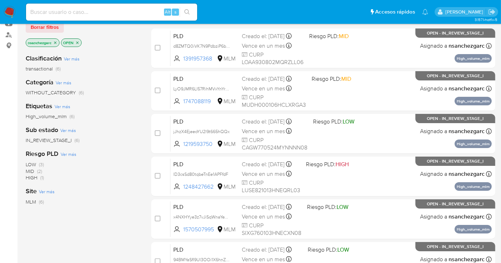
scroll to position [0, 0]
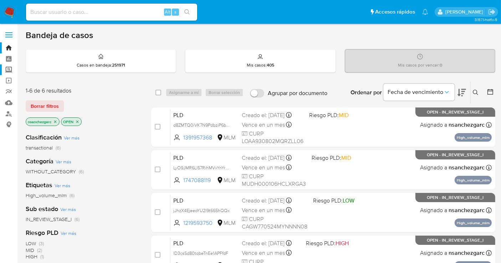
click at [7, 69] on label "Screening" at bounding box center [42, 70] width 85 height 11
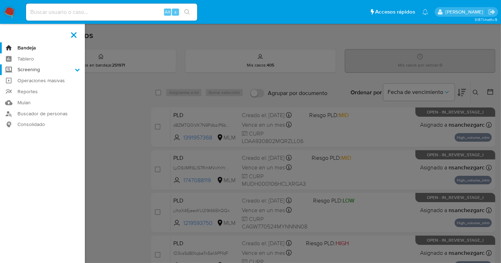
click at [0, 0] on input "Screening" at bounding box center [0, 0] width 0 height 0
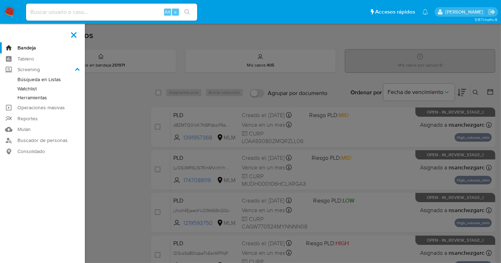
click at [31, 96] on link "Herramientas" at bounding box center [42, 97] width 85 height 9
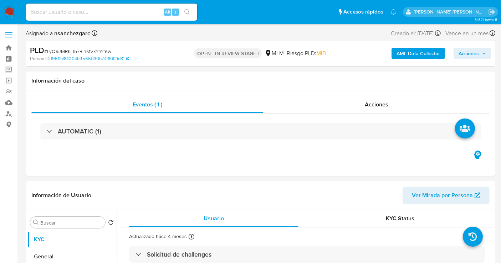
select select "10"
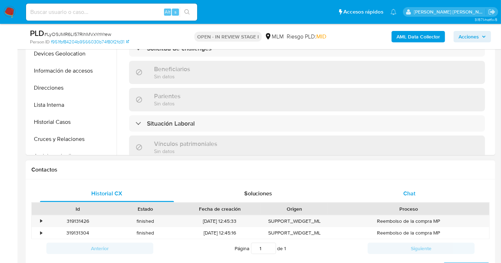
scroll to position [158, 0]
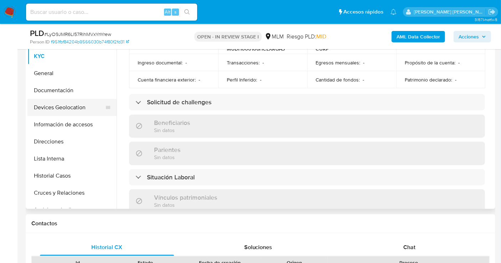
click at [54, 110] on button "Devices Geolocation" at bounding box center [68, 107] width 83 height 17
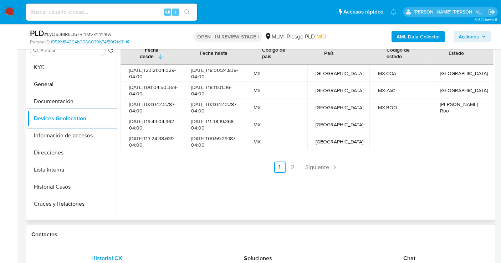
scroll to position [119, 0]
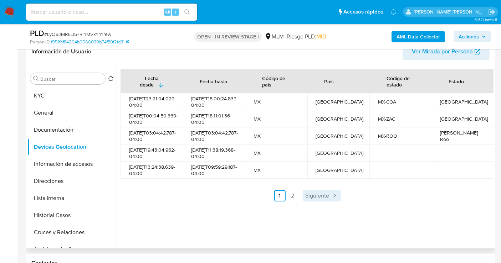
click at [318, 199] on span "Siguiente" at bounding box center [317, 196] width 24 height 6
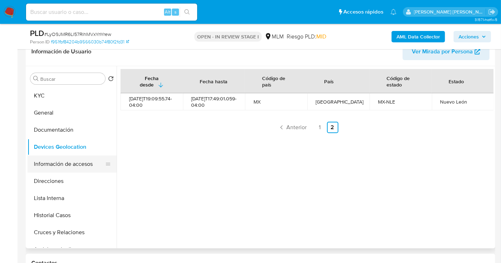
click at [63, 165] on button "Información de accesos" at bounding box center [68, 164] width 83 height 17
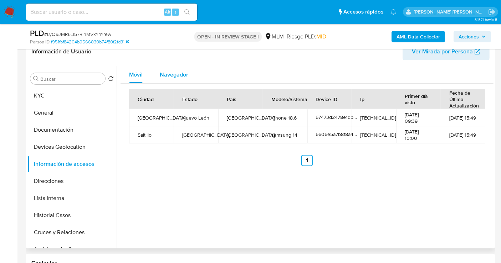
click at [173, 72] on span "Navegador" at bounding box center [174, 75] width 29 height 8
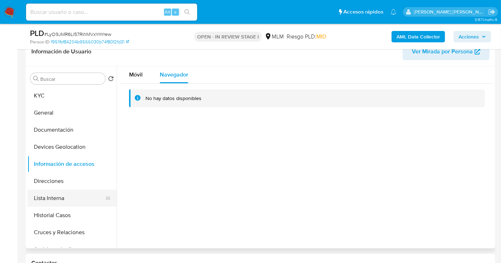
click at [50, 196] on button "Lista Interna" at bounding box center [68, 198] width 83 height 17
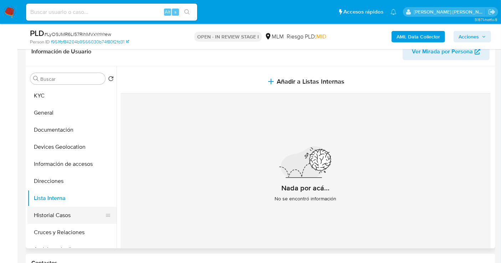
click at [58, 216] on button "Historial Casos" at bounding box center [68, 215] width 83 height 17
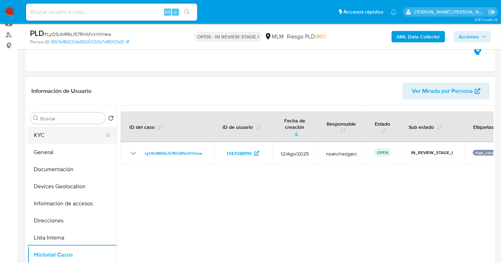
click at [45, 139] on button "KYC" at bounding box center [68, 135] width 83 height 17
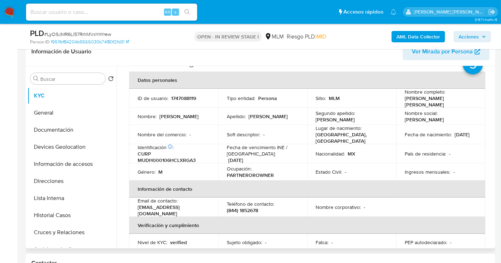
scroll to position [40, 0]
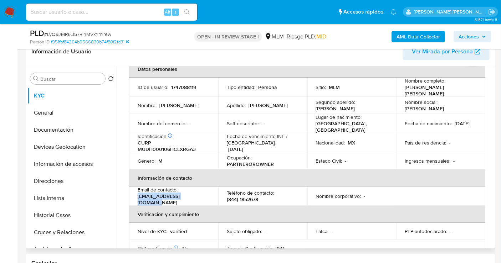
drag, startPoint x: 195, startPoint y: 195, endPoint x: 133, endPoint y: 198, distance: 62.1
click at [133, 198] on td "Email de contacto : israel.060202@gmail.com" at bounding box center [173, 196] width 89 height 19
copy p "israel.060202@gmail.com"
drag, startPoint x: 232, startPoint y: 194, endPoint x: 220, endPoint y: 195, distance: 11.5
click at [220, 195] on td "Teléfono de contacto : (844) 1852678" at bounding box center [262, 196] width 89 height 19
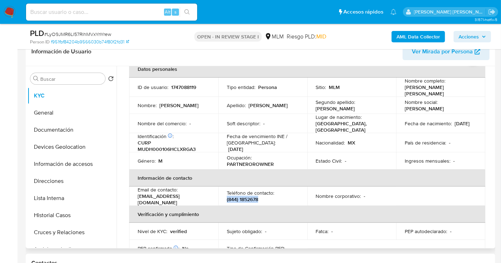
copy p "(844) 1852678"
click at [49, 185] on button "Direcciones" at bounding box center [68, 181] width 83 height 17
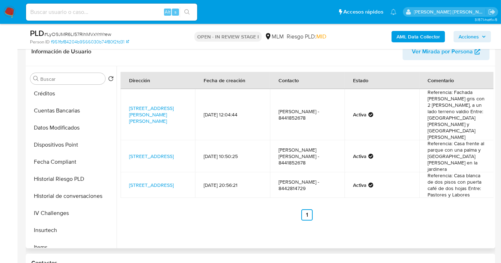
scroll to position [198, 0]
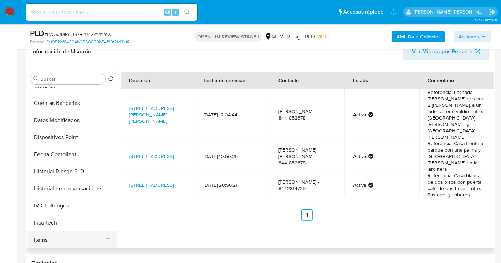
click at [39, 236] on button "Items" at bounding box center [68, 240] width 83 height 17
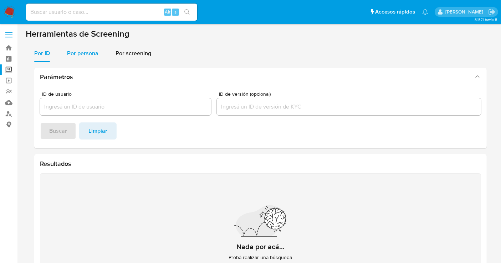
click at [78, 60] on div "Por persona" at bounding box center [82, 53] width 31 height 17
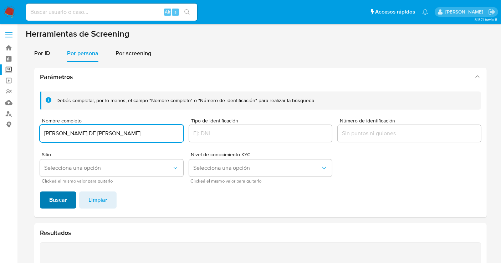
click at [61, 200] on span "Buscar" at bounding box center [58, 200] width 18 height 16
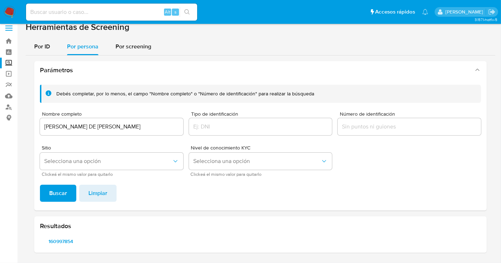
scroll to position [6, 0]
click at [67, 244] on span "160997854" at bounding box center [61, 242] width 32 height 10
click at [103, 123] on input "[PERSON_NAME] DE [PERSON_NAME]" at bounding box center [111, 127] width 143 height 9
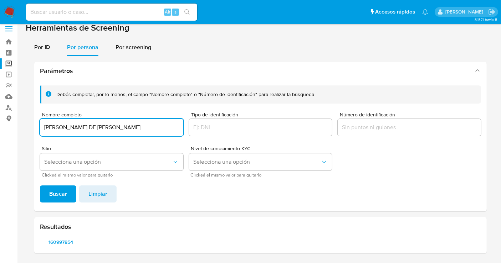
click at [103, 123] on input "JORGE DE JESUS CAMACHO PADILLA" at bounding box center [111, 127] width 143 height 9
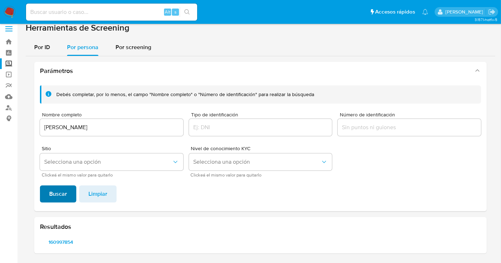
click at [65, 190] on span "Buscar" at bounding box center [58, 194] width 18 height 16
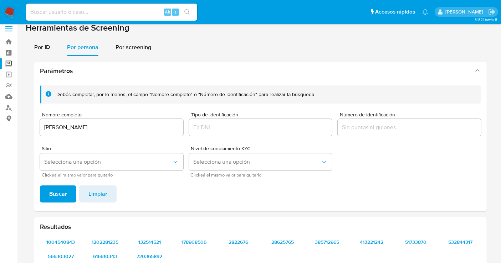
click at [132, 124] on input "VICTOR HUGO MUÑOZ LOPEZ" at bounding box center [111, 127] width 143 height 9
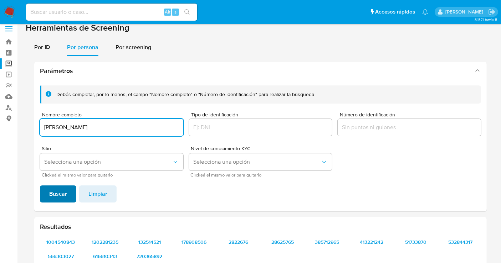
type input "VICTOR HUGO MUÑOZ LOPEZ"
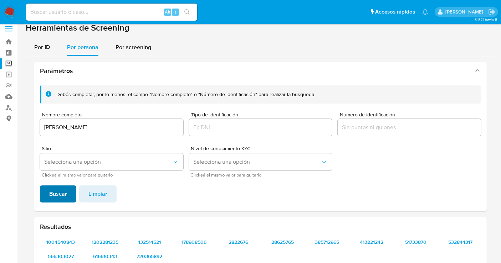
click at [63, 195] on span "Buscar" at bounding box center [58, 194] width 18 height 16
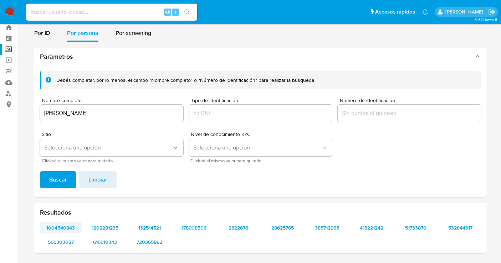
click at [70, 226] on span "1004540843" at bounding box center [61, 228] width 32 height 10
click at [104, 225] on span "1202281235" at bounding box center [105, 228] width 32 height 10
click at [149, 227] on span "132514521" at bounding box center [150, 228] width 32 height 10
click at [190, 227] on span "178908506" at bounding box center [194, 228] width 32 height 10
click at [237, 228] on span "2822676" at bounding box center [238, 228] width 32 height 10
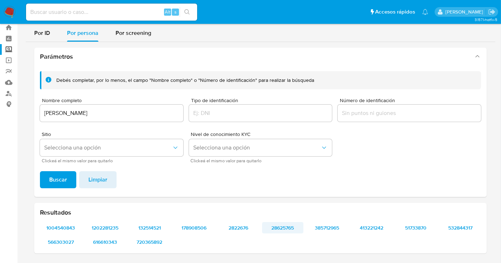
click at [299, 228] on button "28625765" at bounding box center [283, 227] width 42 height 11
click at [409, 231] on span "51733870" at bounding box center [416, 228] width 32 height 10
click at [366, 106] on div at bounding box center [408, 113] width 143 height 17
click at [361, 114] on input "Número de identificación" at bounding box center [408, 113] width 143 height 9
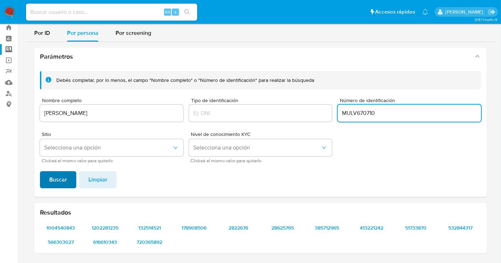
click at [65, 174] on span "Buscar" at bounding box center [58, 180] width 18 height 16
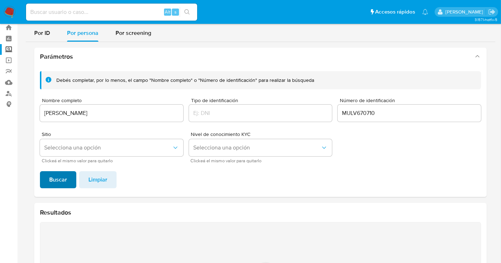
click at [65, 174] on span "Buscar" at bounding box center [58, 180] width 18 height 16
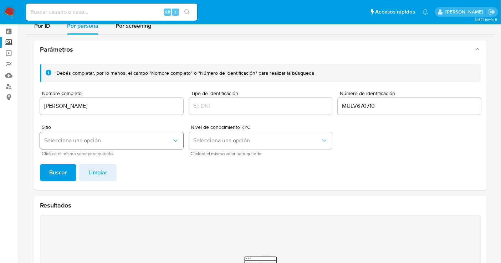
scroll to position [1, 0]
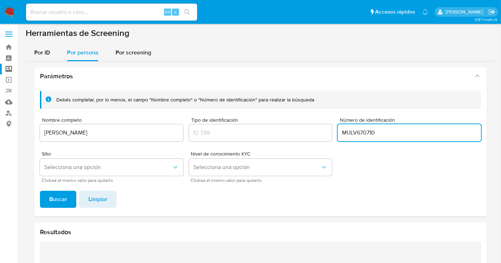
click at [397, 131] on input "MULV670710" at bounding box center [408, 132] width 143 height 9
click at [363, 134] on input "MULV670710" at bounding box center [408, 132] width 143 height 9
type input "MULV670710HCLXPC03"
click at [64, 193] on span "Buscar" at bounding box center [58, 200] width 18 height 16
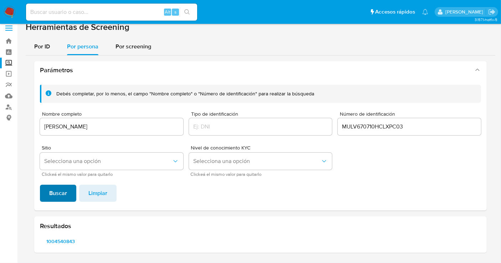
scroll to position [6, 0]
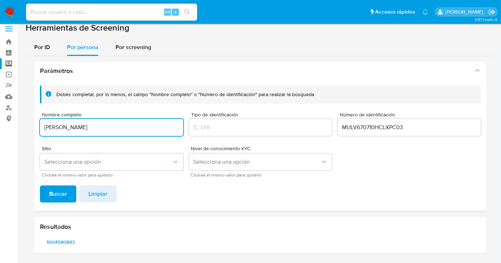
click at [119, 125] on input "VICTOR HUGO MUÑOZ LOPEZ" at bounding box center [111, 127] width 143 height 9
type input "MISAEL LOPEZ PEREZ"
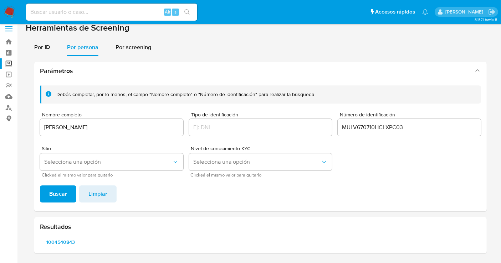
click at [68, 193] on button "Buscar" at bounding box center [58, 194] width 36 height 17
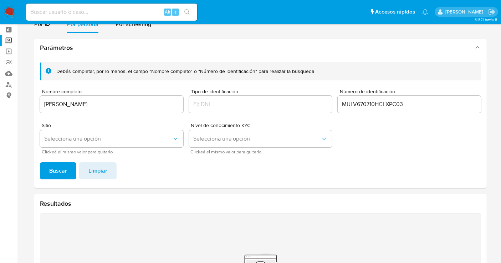
scroll to position [86, 0]
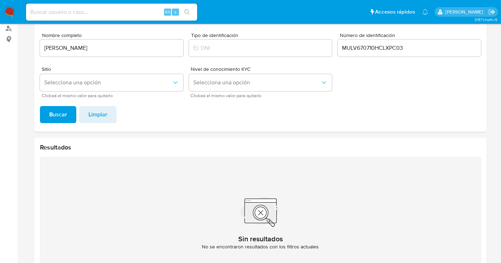
click at [13, 10] on img at bounding box center [10, 12] width 12 height 12
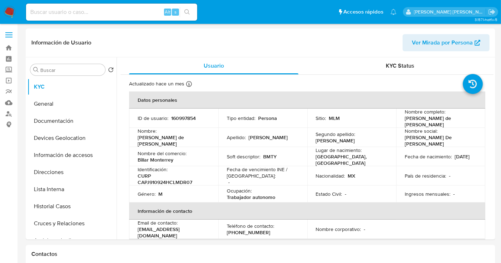
select select "10"
click at [185, 119] on p "160997854" at bounding box center [183, 118] width 25 height 6
copy p "160997854"
drag, startPoint x: 174, startPoint y: 157, endPoint x: 129, endPoint y: 156, distance: 44.2
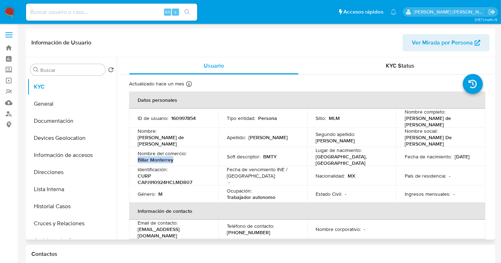
click at [129, 156] on td "Nombre del comercio : Billar Monterrey" at bounding box center [173, 156] width 89 height 19
copy p "Billar Monterrey"
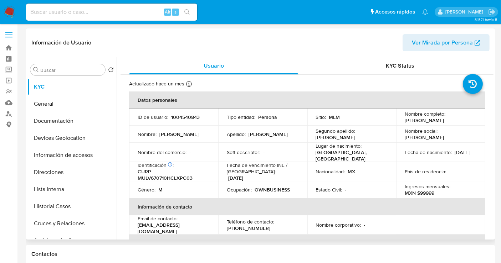
select select "10"
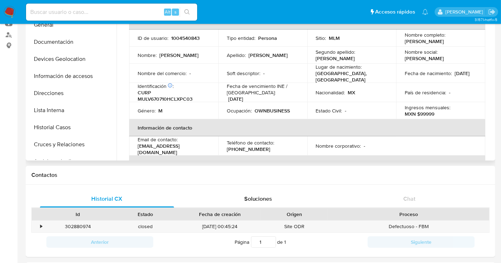
click at [185, 98] on p "CURP MULV670710HCLXPC03" at bounding box center [172, 95] width 69 height 13
copy p "MULV670710HCLXPC03"
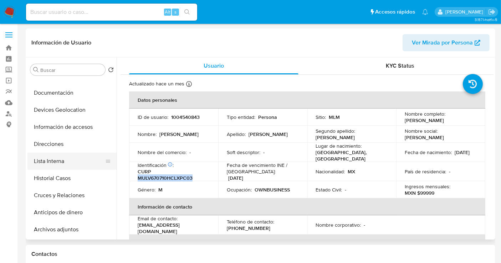
scroll to position [40, 0]
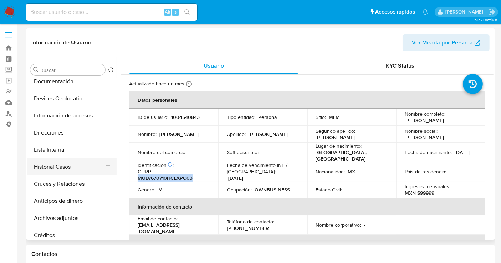
click at [55, 174] on button "Historial Casos" at bounding box center [68, 167] width 83 height 17
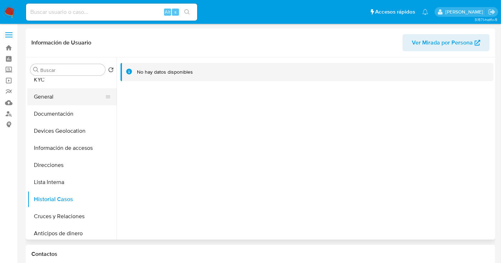
scroll to position [0, 0]
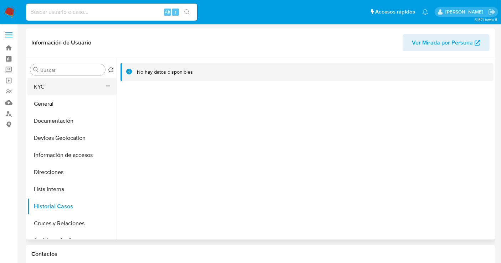
click at [45, 90] on button "KYC" at bounding box center [68, 86] width 83 height 17
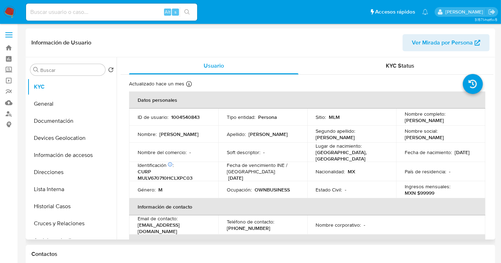
click at [191, 114] on p "1004540843" at bounding box center [185, 117] width 29 height 6
copy p "1004540843"
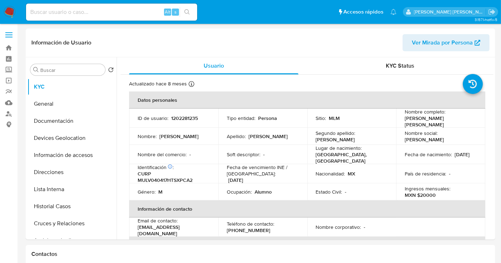
select select "10"
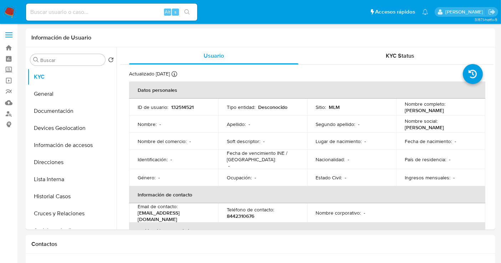
select select "10"
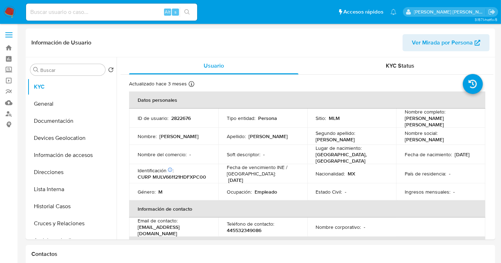
select select "10"
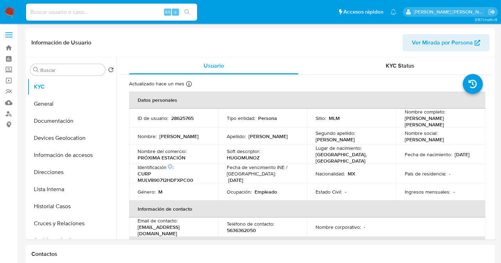
select select "10"
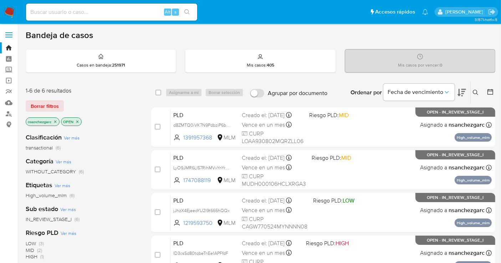
click at [475, 91] on icon at bounding box center [476, 93] width 6 height 6
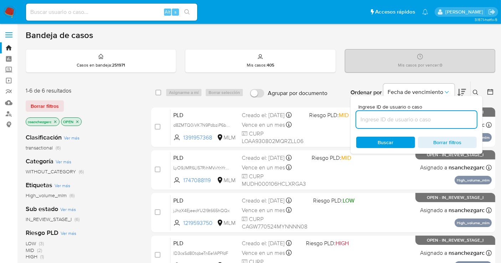
click at [372, 122] on input at bounding box center [416, 119] width 120 height 9
type input "1822045277"
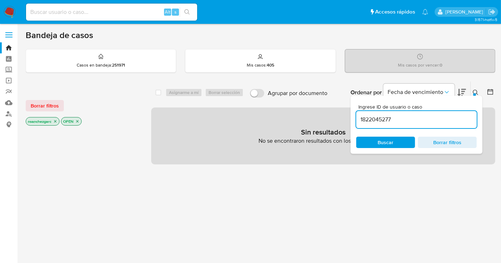
click at [55, 122] on icon "close-filter" at bounding box center [55, 121] width 2 height 2
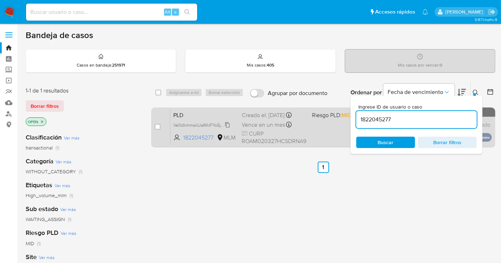
click at [227, 124] on span "Ve0dkmmakUaWklFYo5jyJJ80" at bounding box center [202, 125] width 59 height 8
click at [156, 128] on input "checkbox" at bounding box center [158, 127] width 6 height 6
checkbox input "true"
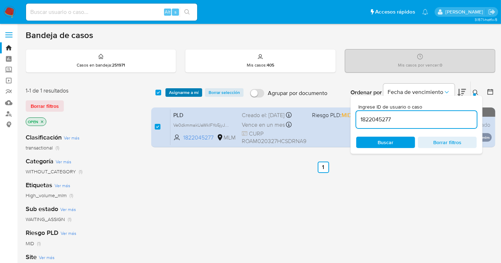
click at [182, 93] on span "Asignarme a mí" at bounding box center [184, 92] width 30 height 7
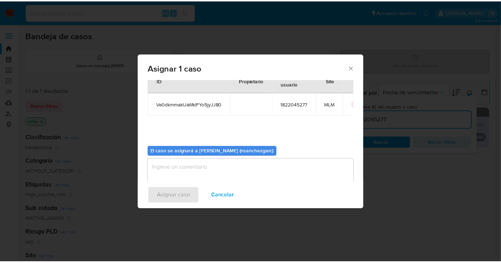
scroll to position [36, 0]
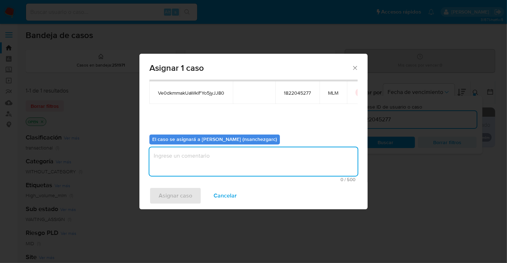
click at [160, 160] on textarea "assign-modal" at bounding box center [253, 162] width 208 height 29
type textarea "nesg"
click at [170, 201] on span "Asignar caso" at bounding box center [175, 196] width 33 height 16
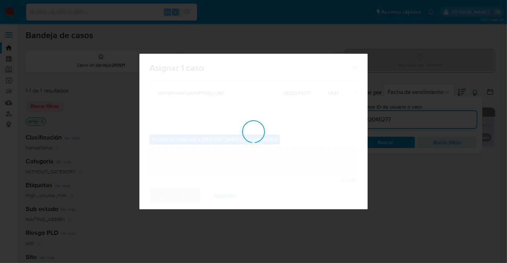
checkbox input "false"
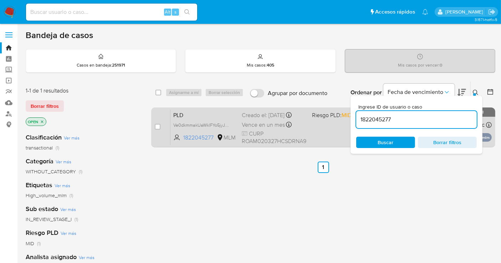
click at [250, 123] on span "Vence en un mes" at bounding box center [263, 125] width 43 height 8
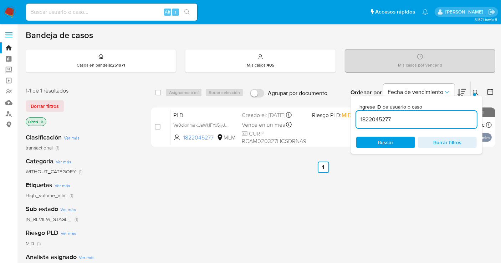
click at [81, 16] on input at bounding box center [111, 11] width 171 height 9
paste input "513091392"
type input "513091392"
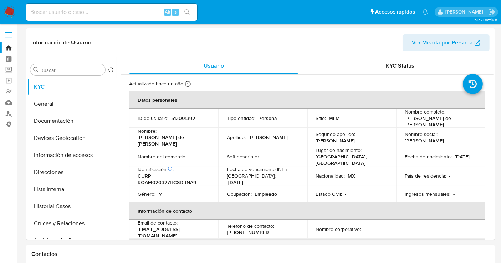
select select "10"
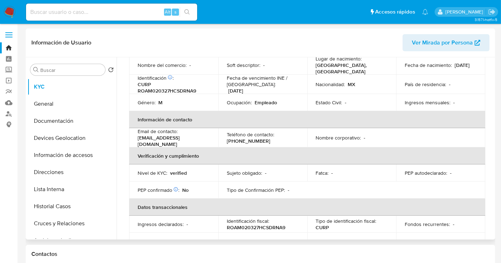
scroll to position [16, 0]
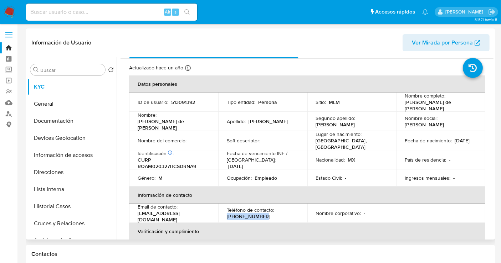
drag, startPoint x: 264, startPoint y: 211, endPoint x: 221, endPoint y: 82, distance: 135.9
click at [225, 206] on td "Teléfono de contacto : (961) 2885874" at bounding box center [262, 213] width 89 height 19
copy p "(961) 2885874"
click at [53, 6] on div "Alt s" at bounding box center [111, 12] width 171 height 17
click at [53, 11] on input at bounding box center [111, 11] width 171 height 9
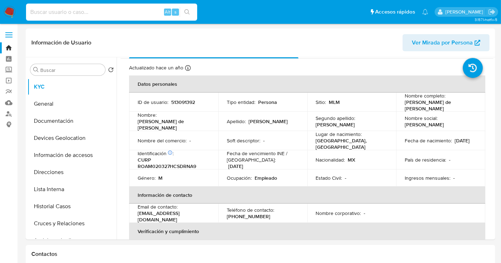
paste input "1824452398"
type input "1824452398"
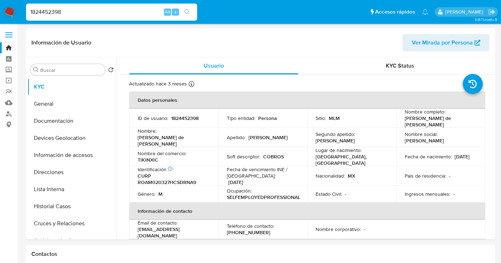
select select "10"
click at [147, 157] on p "TIKINXIC" at bounding box center [148, 160] width 21 height 6
copy p "TIKINXIC"
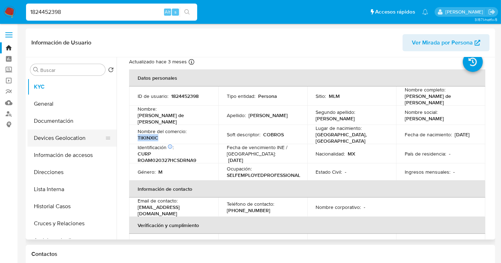
scroll to position [40, 0]
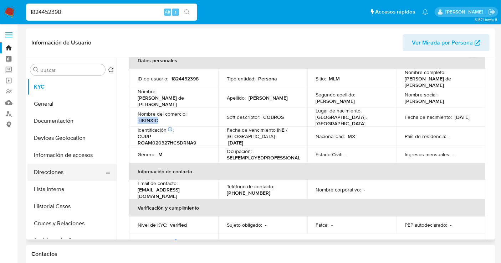
click at [57, 170] on button "Direcciones" at bounding box center [68, 172] width 83 height 17
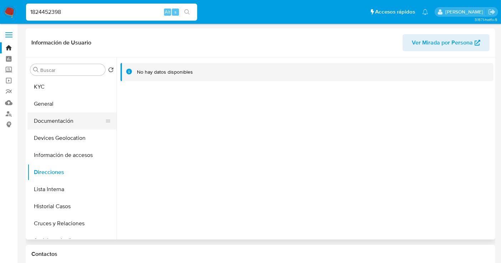
click at [55, 126] on button "Documentación" at bounding box center [68, 121] width 83 height 17
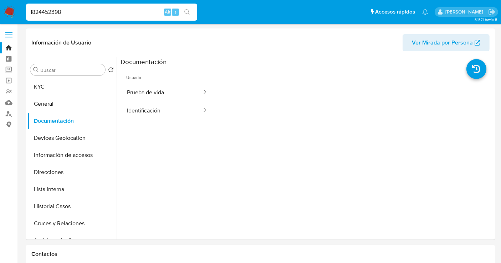
click at [45, 17] on div "1824452398 Alt s" at bounding box center [111, 12] width 171 height 17
click at [45, 13] on input "1824452398" at bounding box center [111, 11] width 171 height 9
paste input "53182559"
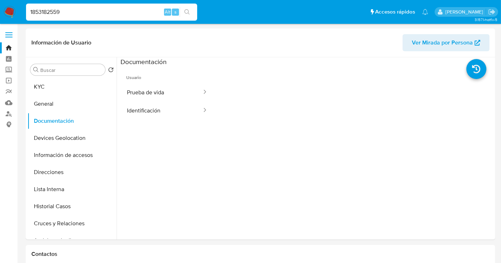
type input "1853182559"
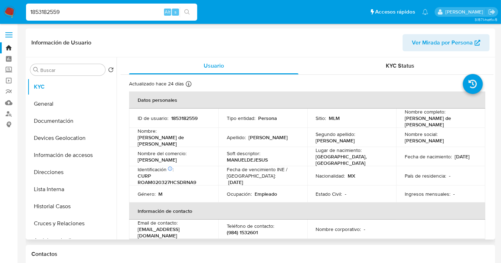
select select "10"
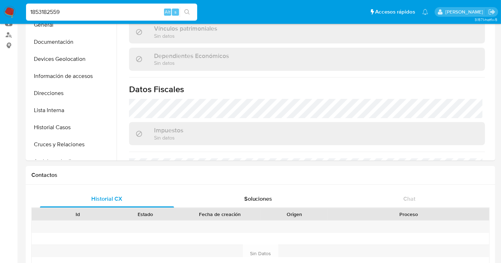
scroll to position [293, 0]
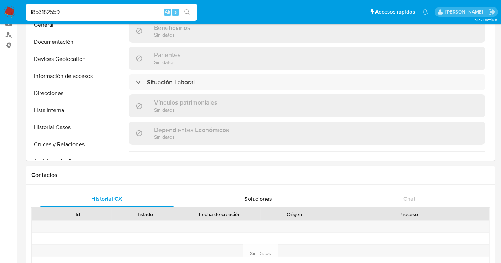
click at [56, 9] on input "1853182559" at bounding box center [111, 11] width 171 height 9
paste input "461208736"
type input "1461208736"
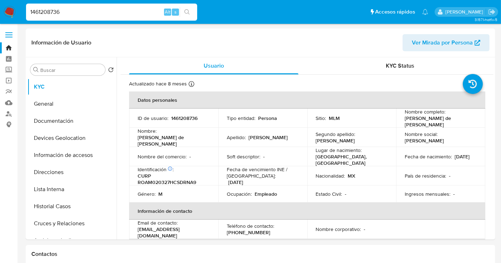
select select "10"
drag, startPoint x: 266, startPoint y: 230, endPoint x: 212, endPoint y: 230, distance: 54.5
click at [212, 230] on tr "Email de contacto : arreola271318@gmail.com Teléfono de contacto : (961) 242904…" at bounding box center [307, 229] width 356 height 19
click at [230, 230] on p "(961) 2429040" at bounding box center [248, 233] width 43 height 6
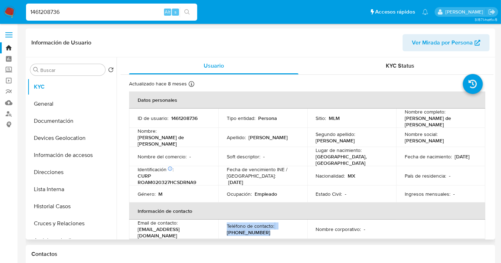
click at [230, 230] on p "(961) 2429040" at bounding box center [248, 233] width 43 height 6
click at [264, 228] on div "Teléfono de contacto : (961) 2429040" at bounding box center [263, 229] width 72 height 13
drag, startPoint x: 262, startPoint y: 228, endPoint x: 248, endPoint y: 103, distance: 125.8
click at [226, 215] on table "Datos personales ID de usuario : 1461208736 Tipo entidad : Persona Sitio : MLM …" at bounding box center [307, 225] width 356 height 267
copy table "Información de contacto Email de contacto : arreola271318@gmail.com Teléfono de…"
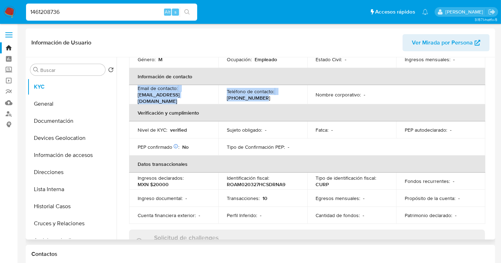
scroll to position [158, 0]
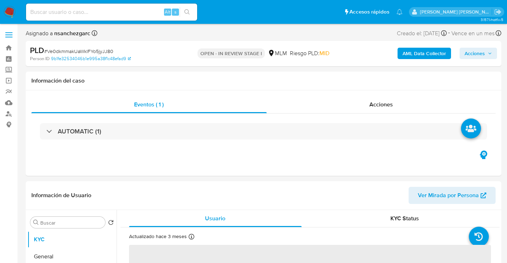
select select "10"
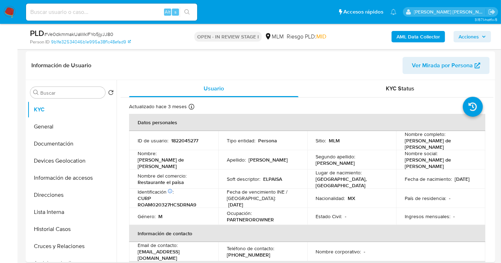
scroll to position [119, 0]
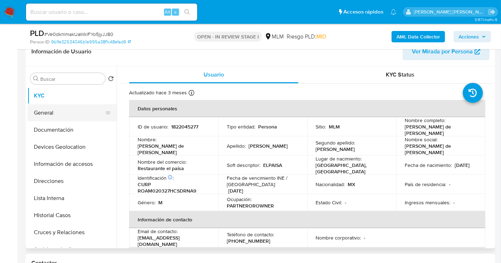
click at [57, 108] on button "General" at bounding box center [68, 112] width 83 height 17
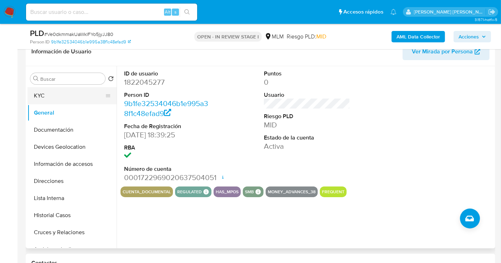
click at [49, 96] on button "KYC" at bounding box center [68, 95] width 83 height 17
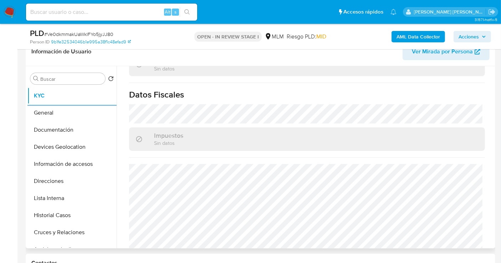
scroll to position [445, 0]
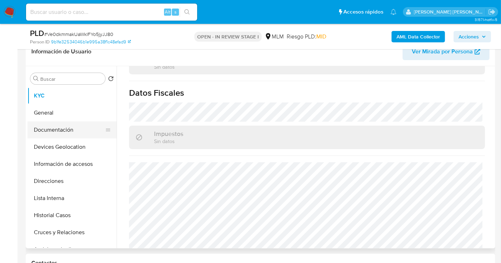
click at [60, 132] on button "Documentación" at bounding box center [68, 130] width 83 height 17
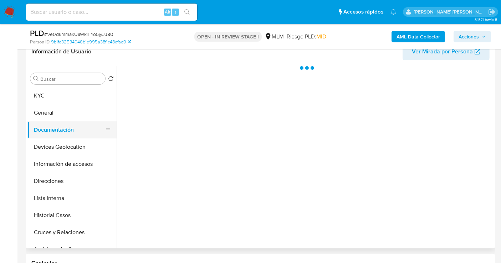
scroll to position [0, 0]
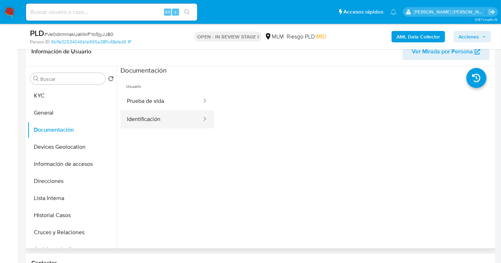
click at [144, 117] on button "Identificación" at bounding box center [161, 119] width 82 height 18
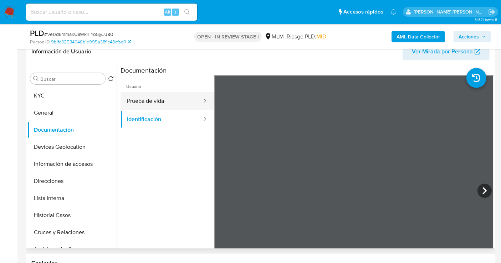
click at [146, 103] on button "Prueba de vida" at bounding box center [161, 101] width 82 height 18
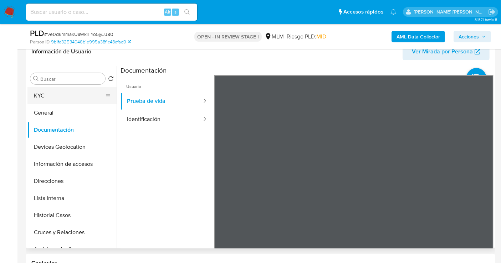
click at [68, 93] on button "KYC" at bounding box center [68, 95] width 83 height 17
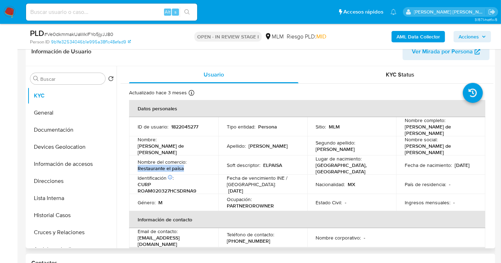
drag, startPoint x: 185, startPoint y: 166, endPoint x: 131, endPoint y: 166, distance: 53.8
click at [131, 166] on td "Nombre del comercio : Restaurante el paisa" at bounding box center [173, 165] width 89 height 19
copy p "Restaurante el paisa"
click at [51, 177] on button "Direcciones" at bounding box center [68, 181] width 83 height 17
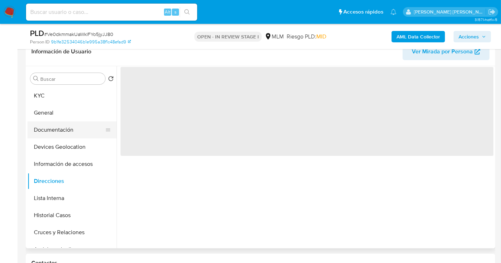
click at [52, 125] on button "Documentación" at bounding box center [68, 130] width 83 height 17
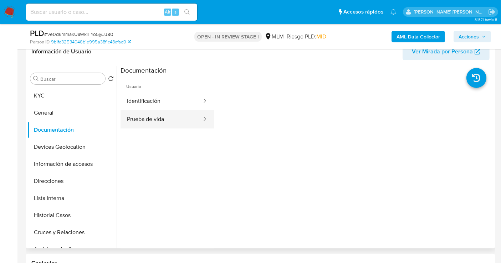
click at [139, 112] on button "Prueba de vida" at bounding box center [161, 119] width 82 height 18
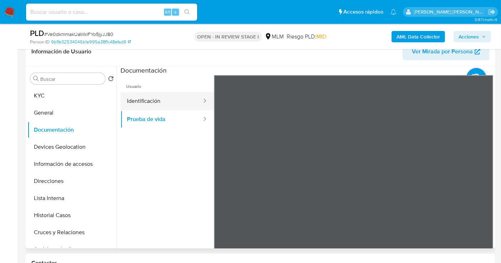
click at [146, 100] on button "Identificación" at bounding box center [161, 101] width 82 height 18
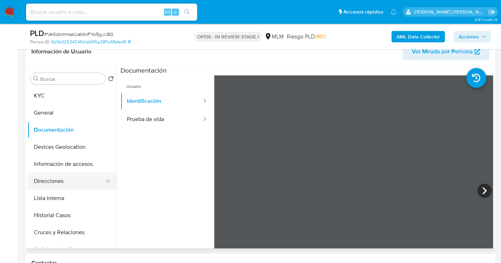
click at [56, 181] on button "Direcciones" at bounding box center [68, 181] width 83 height 17
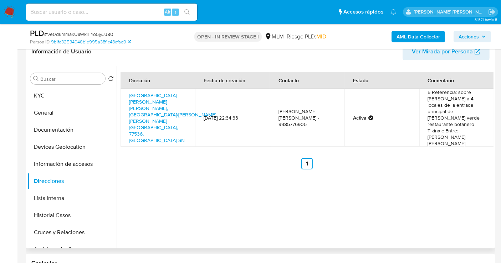
click at [453, 117] on td "5 Referencia: sobre [PERSON_NAME] a 4 locales de la entrada principal de [PERSO…" at bounding box center [456, 118] width 74 height 58
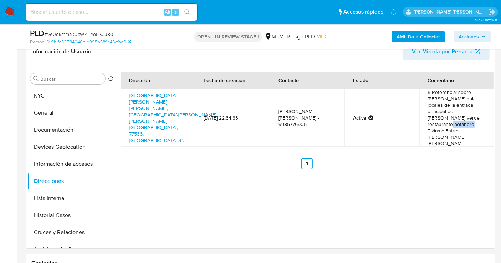
copy td "Tikinxic"
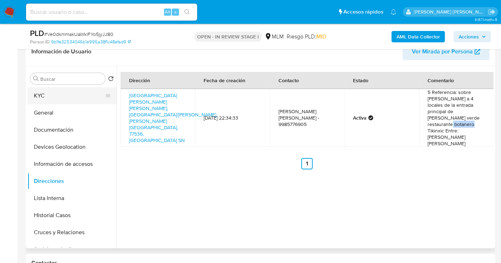
click at [42, 94] on button "KYC" at bounding box center [68, 95] width 83 height 17
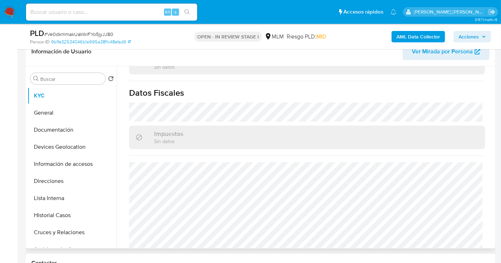
scroll to position [445, 0]
click at [56, 131] on button "Documentación" at bounding box center [68, 130] width 83 height 17
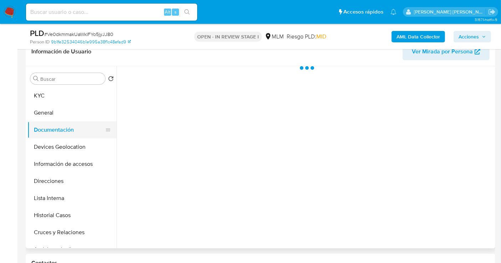
scroll to position [0, 0]
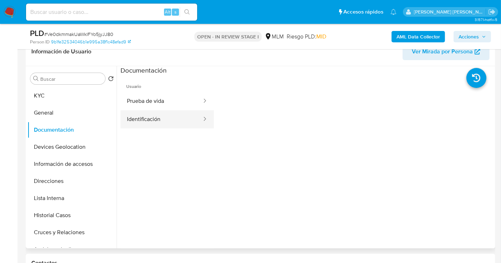
click at [149, 120] on button "Identificación" at bounding box center [161, 119] width 82 height 18
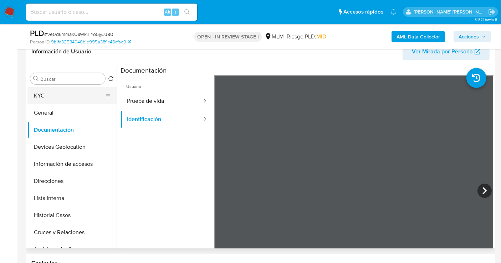
click at [42, 98] on button "KYC" at bounding box center [68, 95] width 83 height 17
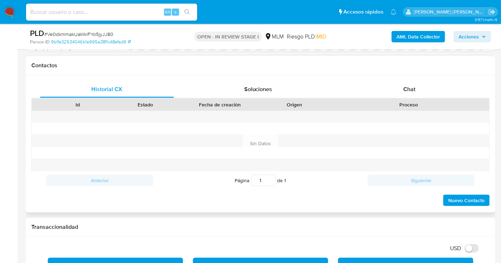
scroll to position [475, 0]
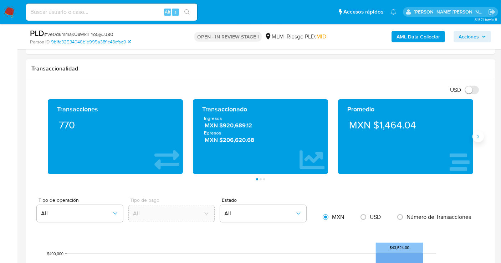
click at [478, 136] on icon "Siguiente" at bounding box center [478, 137] width 6 height 6
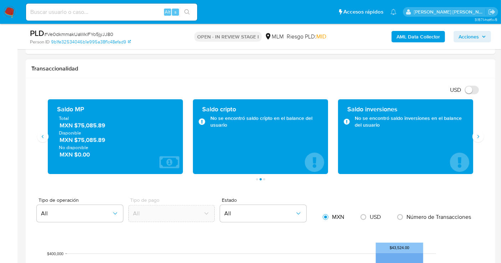
click at [95, 124] on span "MXN $75,085.89" at bounding box center [116, 126] width 112 height 8
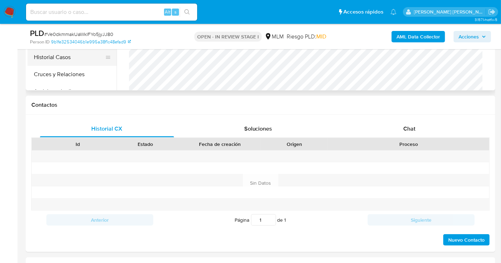
scroll to position [119, 0]
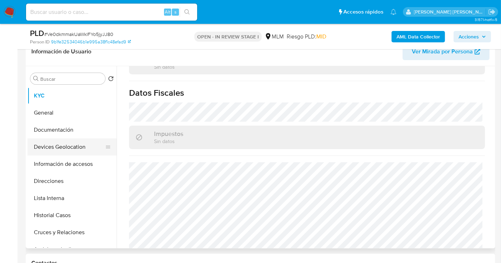
click at [54, 146] on button "Devices Geolocation" at bounding box center [68, 147] width 83 height 17
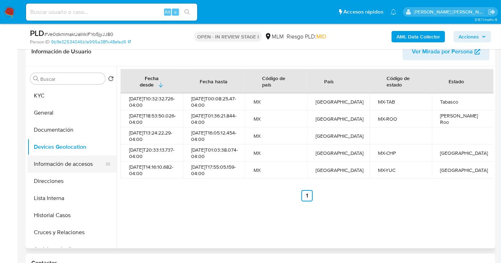
click at [54, 171] on button "Información de accesos" at bounding box center [68, 164] width 83 height 17
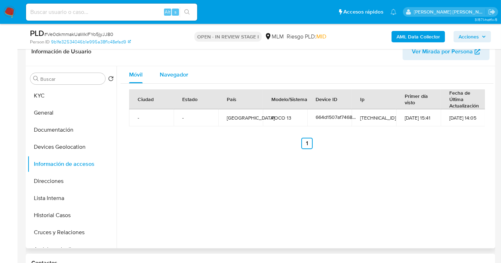
click at [165, 72] on span "Navegador" at bounding box center [174, 75] width 29 height 8
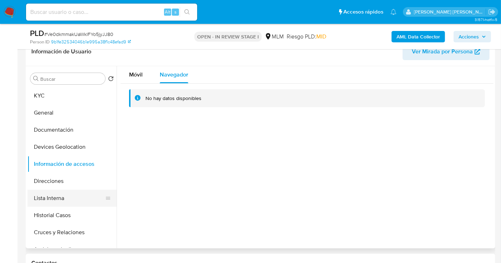
click at [63, 198] on button "Lista Interna" at bounding box center [68, 198] width 83 height 17
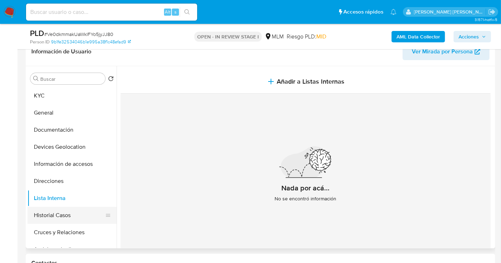
click at [60, 223] on button "Historial Casos" at bounding box center [68, 215] width 83 height 17
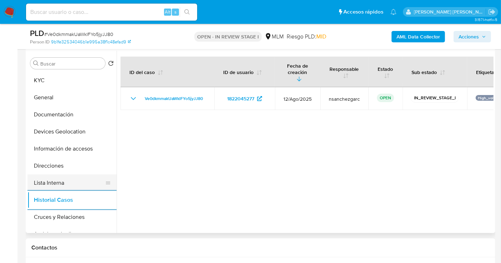
scroll to position [158, 0]
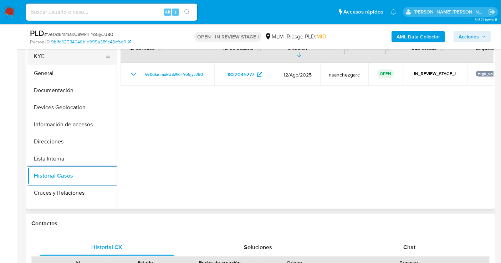
click at [49, 58] on button "KYC" at bounding box center [68, 56] width 83 height 17
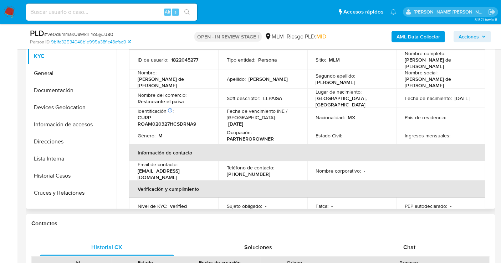
scroll to position [40, 0]
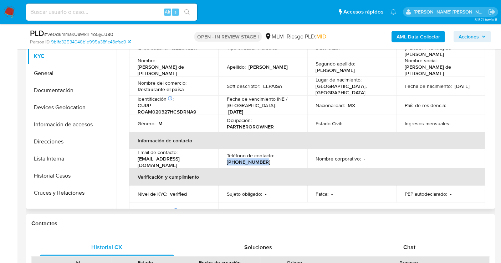
drag, startPoint x: 262, startPoint y: 155, endPoint x: 218, endPoint y: 159, distance: 43.7
click at [218, 159] on td "Teléfono de contacto : [PHONE_NUMBER]" at bounding box center [262, 158] width 89 height 19
copy p "[PHONE_NUMBER]"
drag, startPoint x: 207, startPoint y: 158, endPoint x: 134, endPoint y: 159, distance: 72.7
click at [134, 159] on td "Email de contacto : [EMAIL_ADDRESS][DOMAIN_NAME]" at bounding box center [173, 158] width 89 height 19
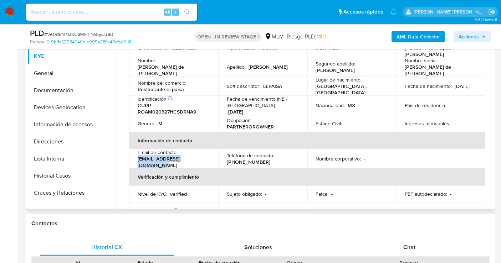
copy p "[EMAIL_ADDRESS][DOMAIN_NAME]"
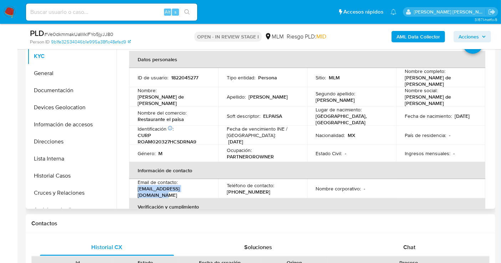
scroll to position [0, 0]
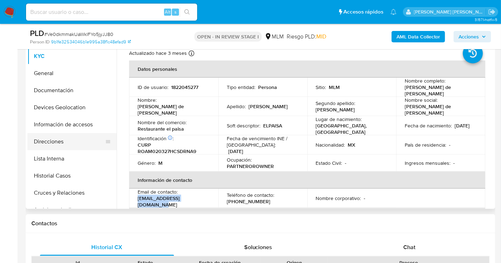
click at [45, 142] on button "Direcciones" at bounding box center [68, 141] width 83 height 17
